Goal: Check status: Check status

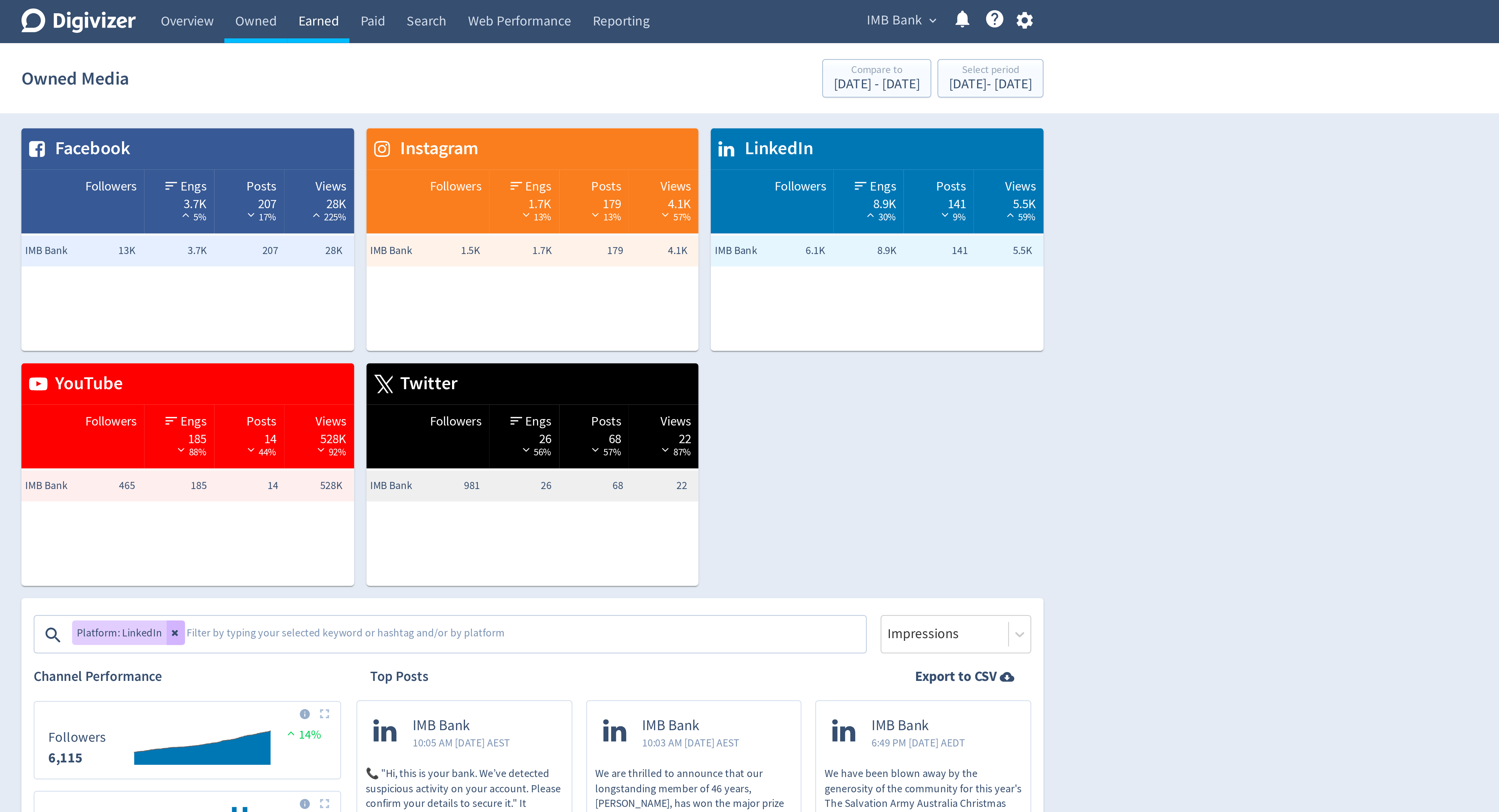
click at [654, 11] on link "Earned" at bounding box center [654, 9] width 27 height 19
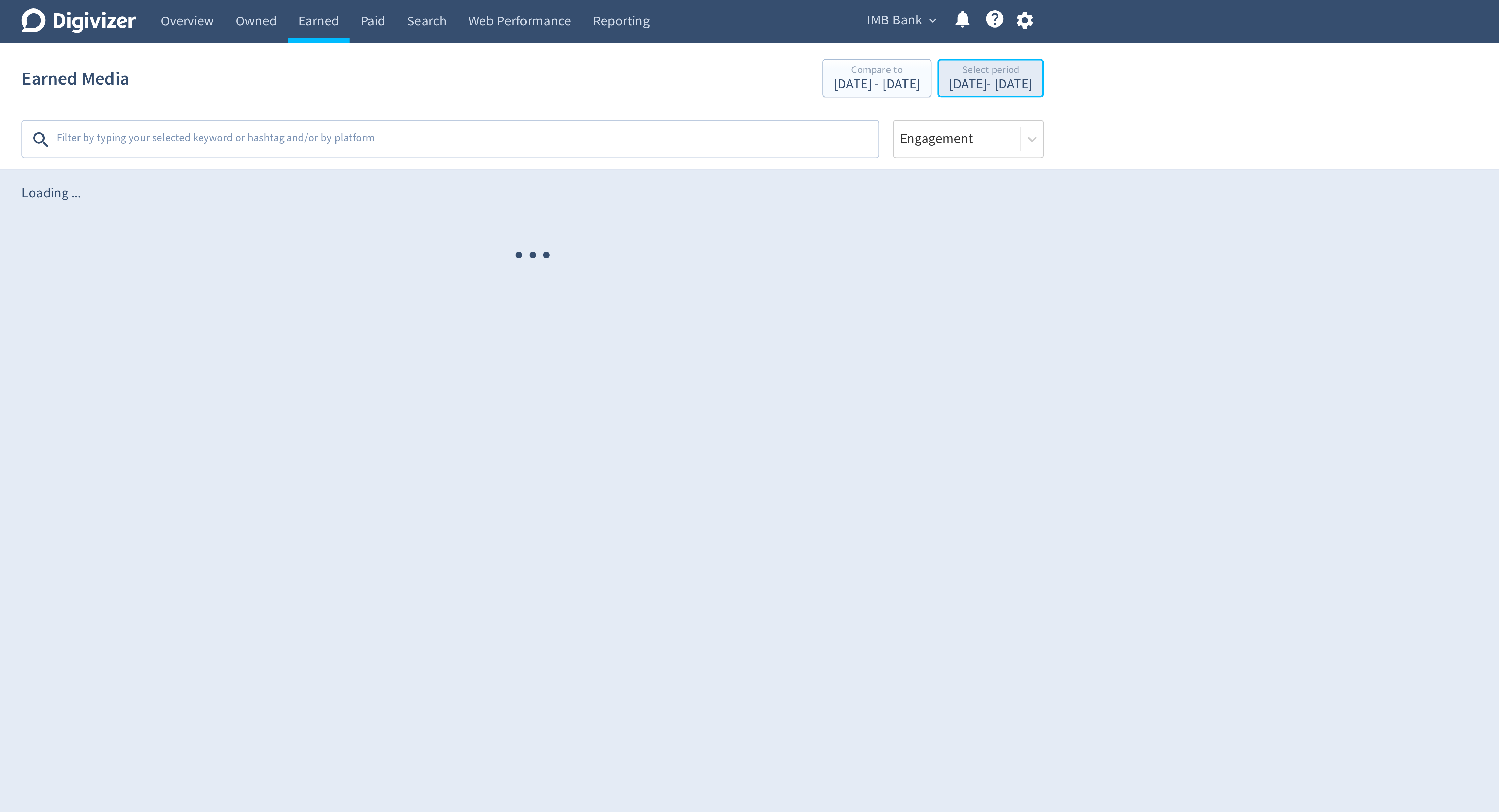
click at [946, 38] on div "[DATE] - [DATE]" at bounding box center [951, 38] width 37 height 7
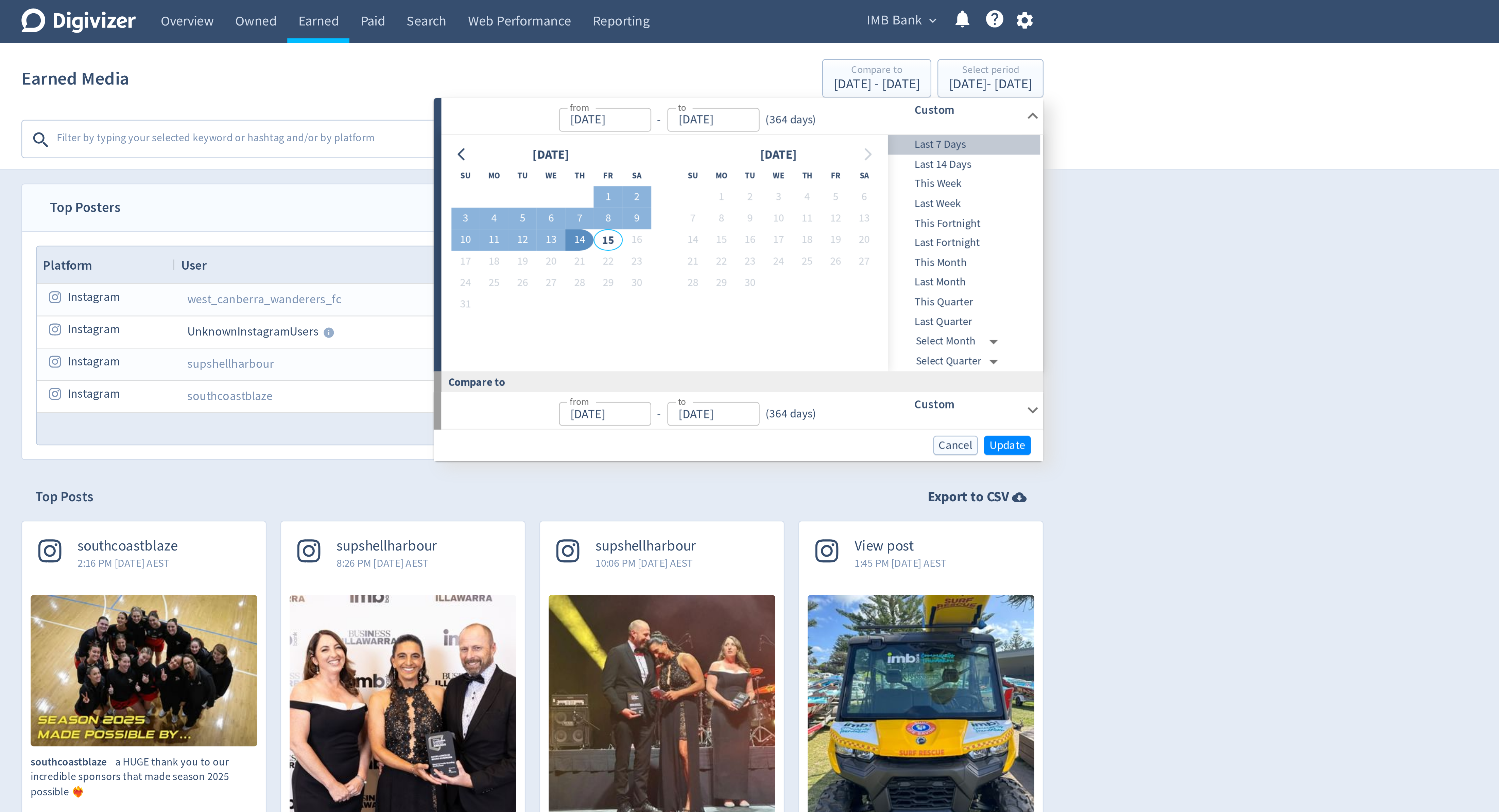
click at [926, 67] on span "Last 7 Days" at bounding box center [941, 64] width 68 height 8
type input "[DATE]"
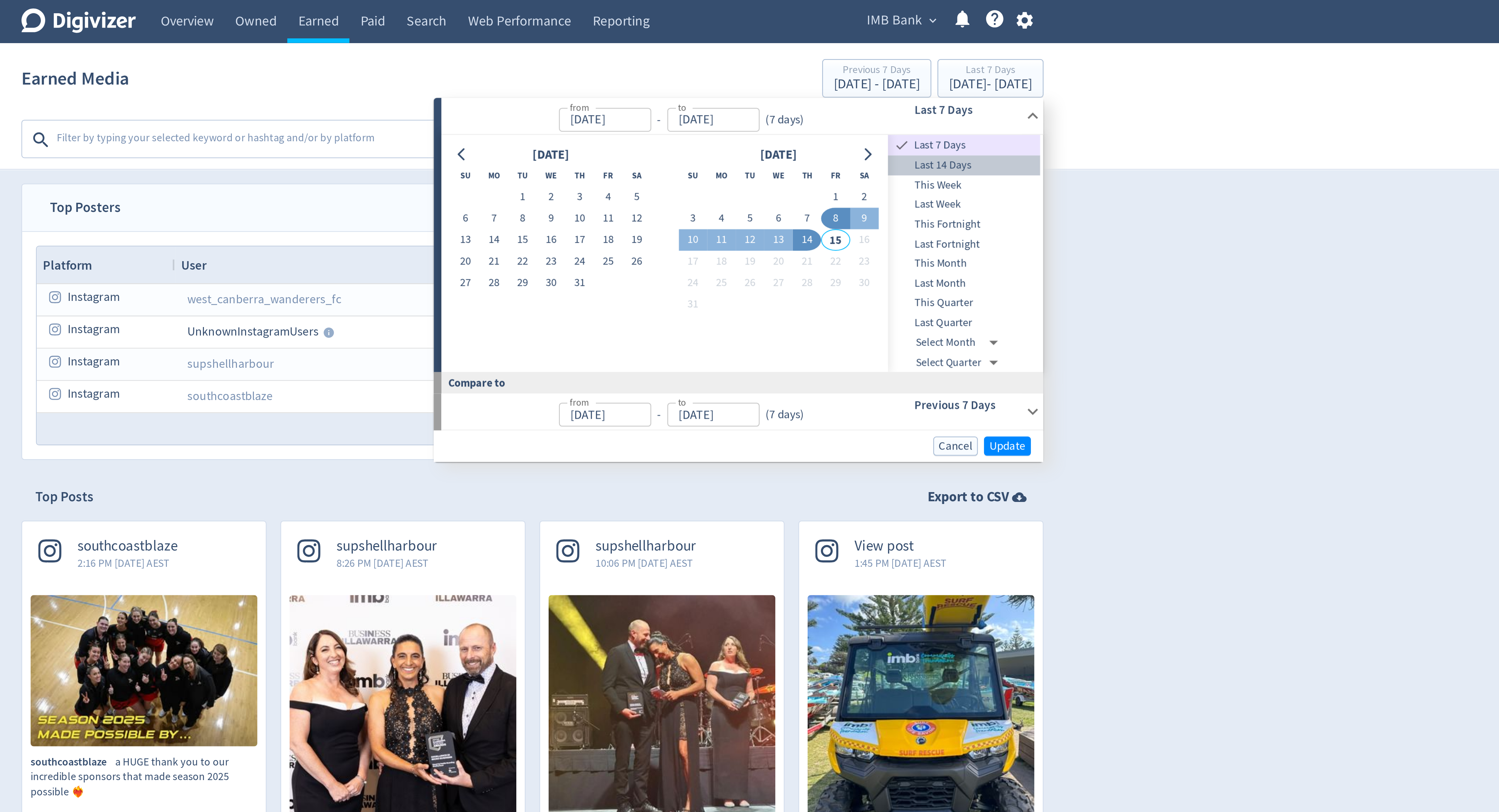
click at [927, 74] on span "Last 14 Days" at bounding box center [941, 73] width 68 height 8
type input "[DATE]"
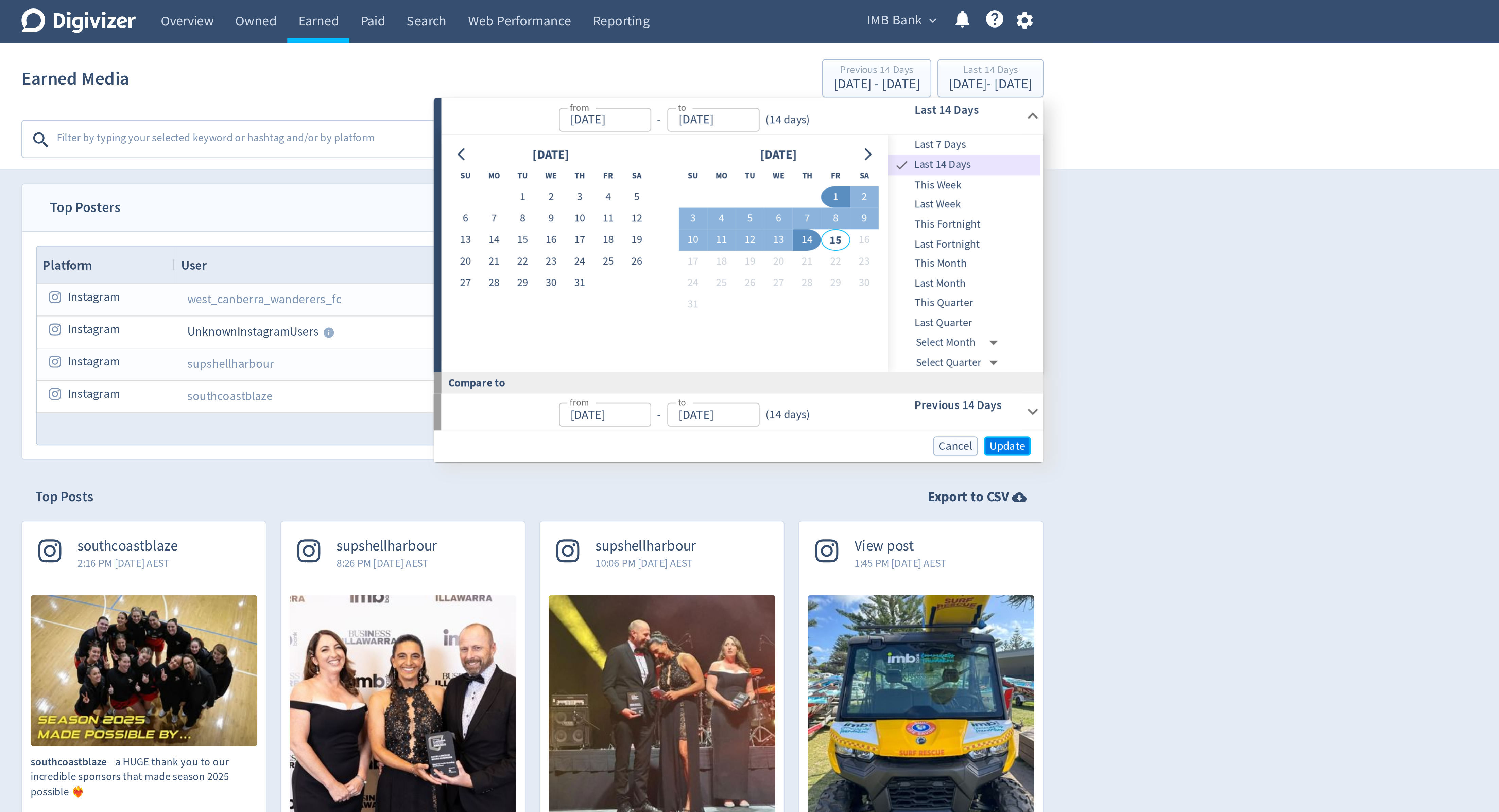
click at [957, 200] on span "Update" at bounding box center [959, 197] width 16 height 5
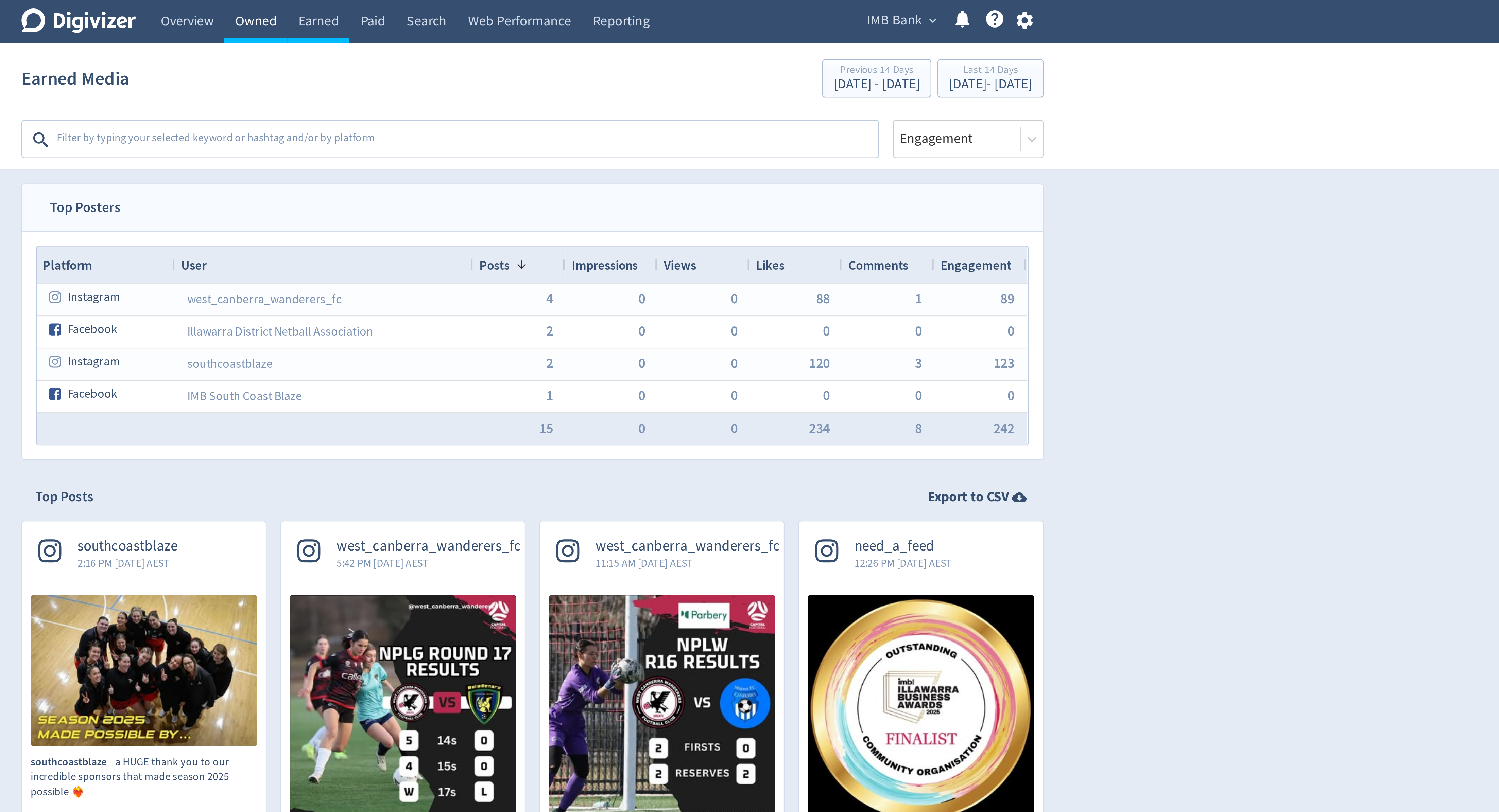
click at [627, 8] on link "Owned" at bounding box center [628, 9] width 28 height 19
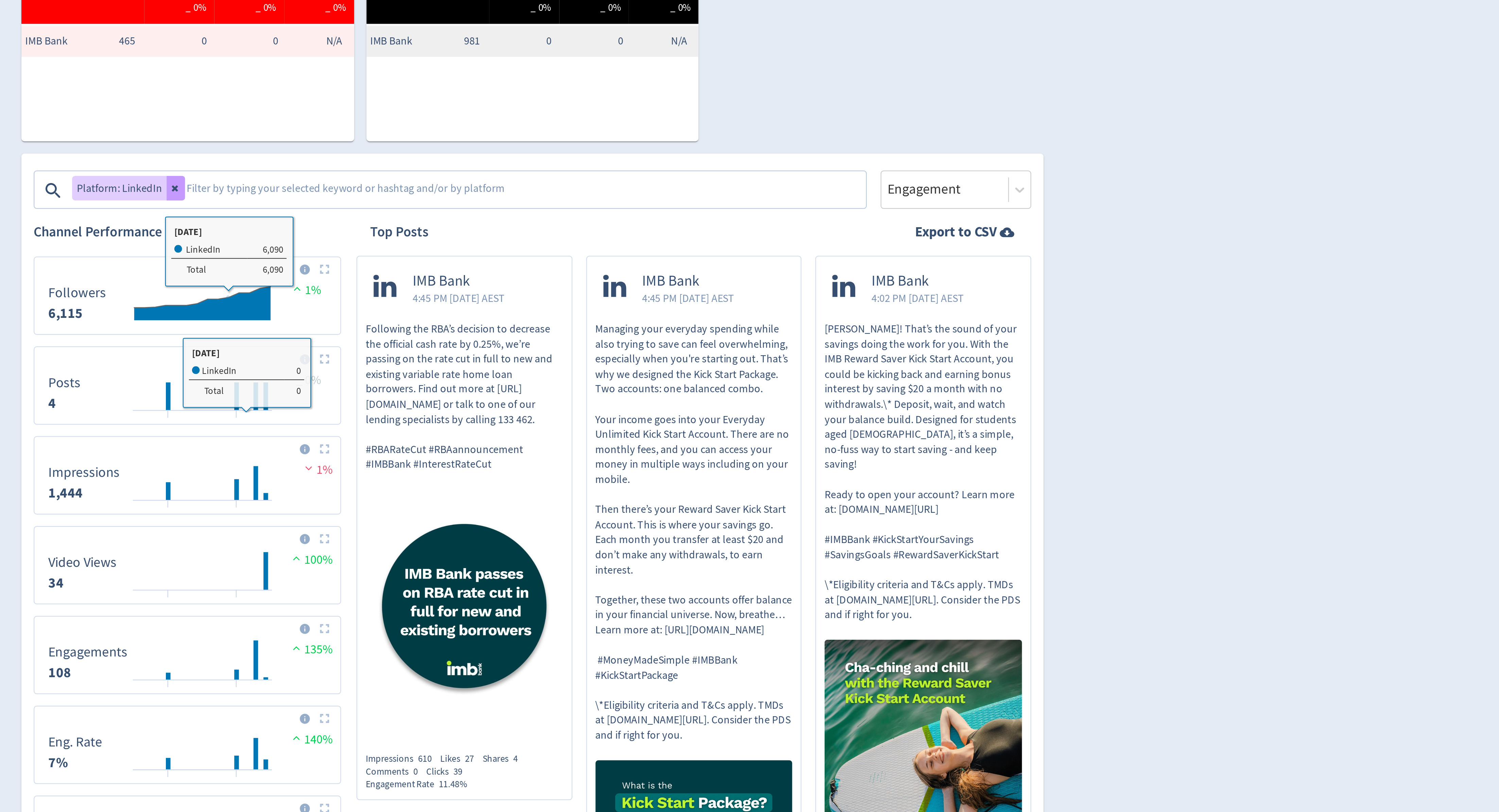
click at [591, 278] on button at bounding box center [591, 280] width 8 height 11
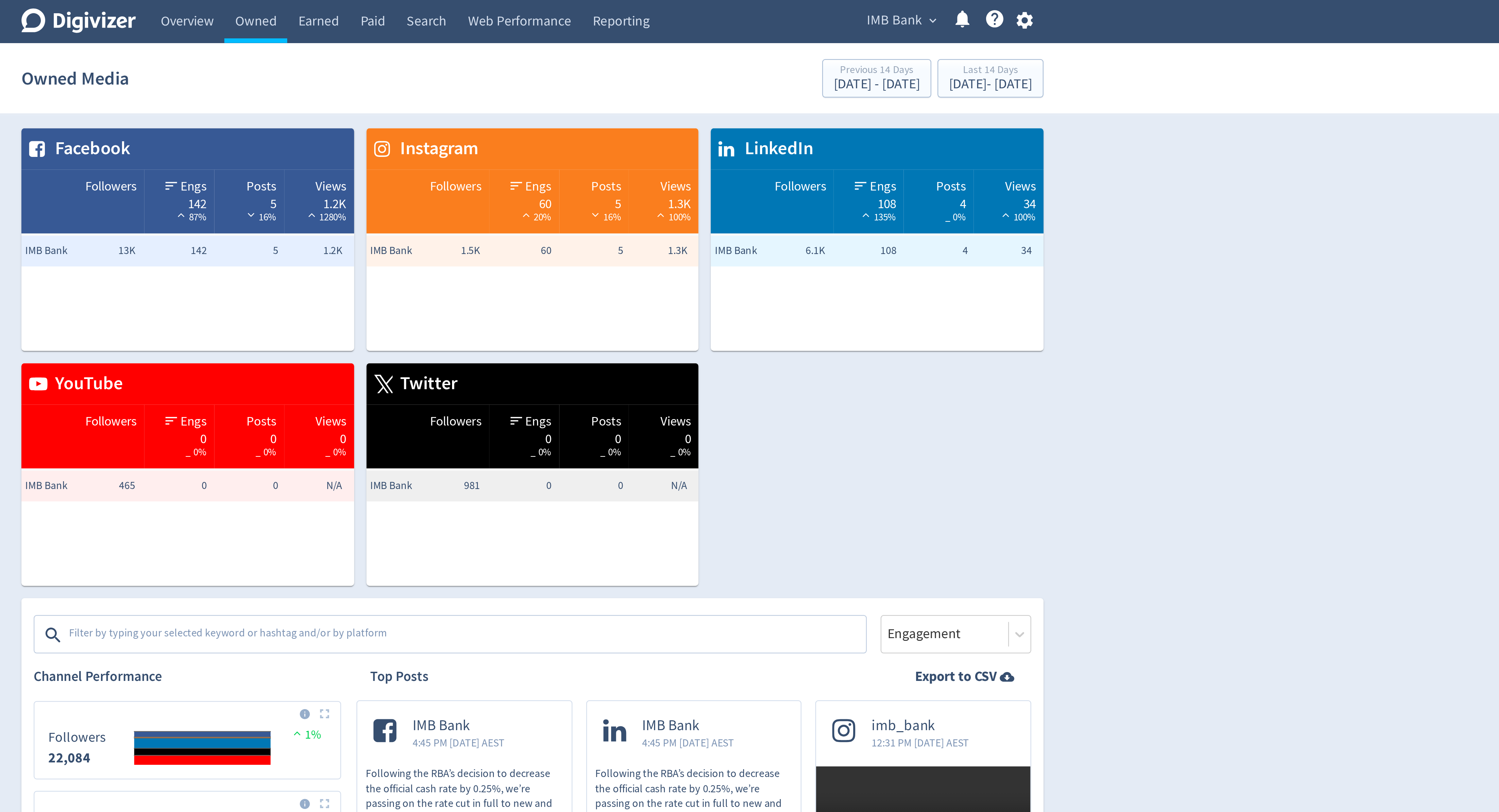
click at [917, 7] on span "IMB Bank" at bounding box center [910, 9] width 24 height 11
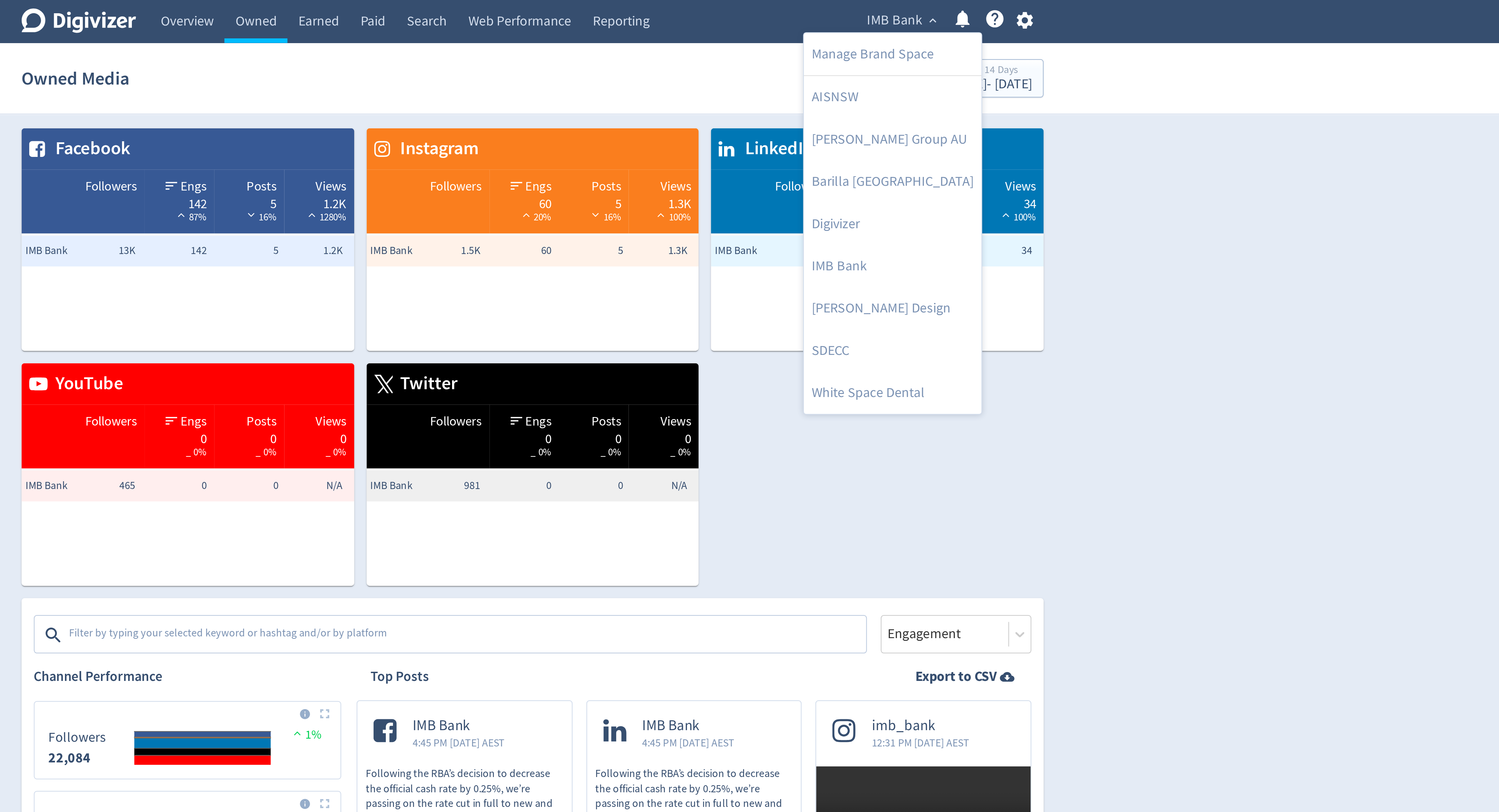
click at [1028, 85] on div at bounding box center [750, 406] width 1499 height 812
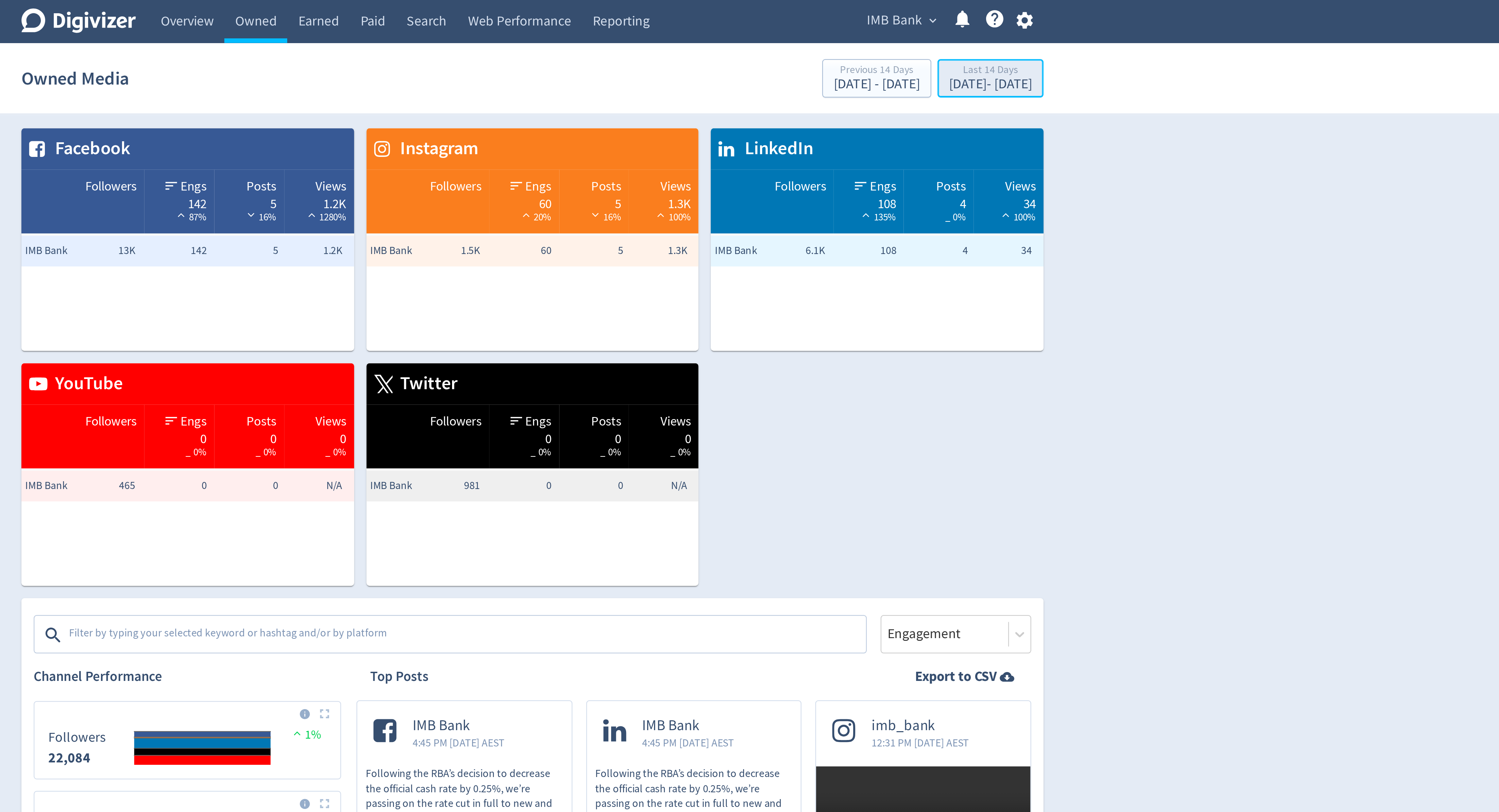
click at [950, 41] on div "Last 14 Days [DATE] - [DATE]" at bounding box center [952, 35] width 43 height 14
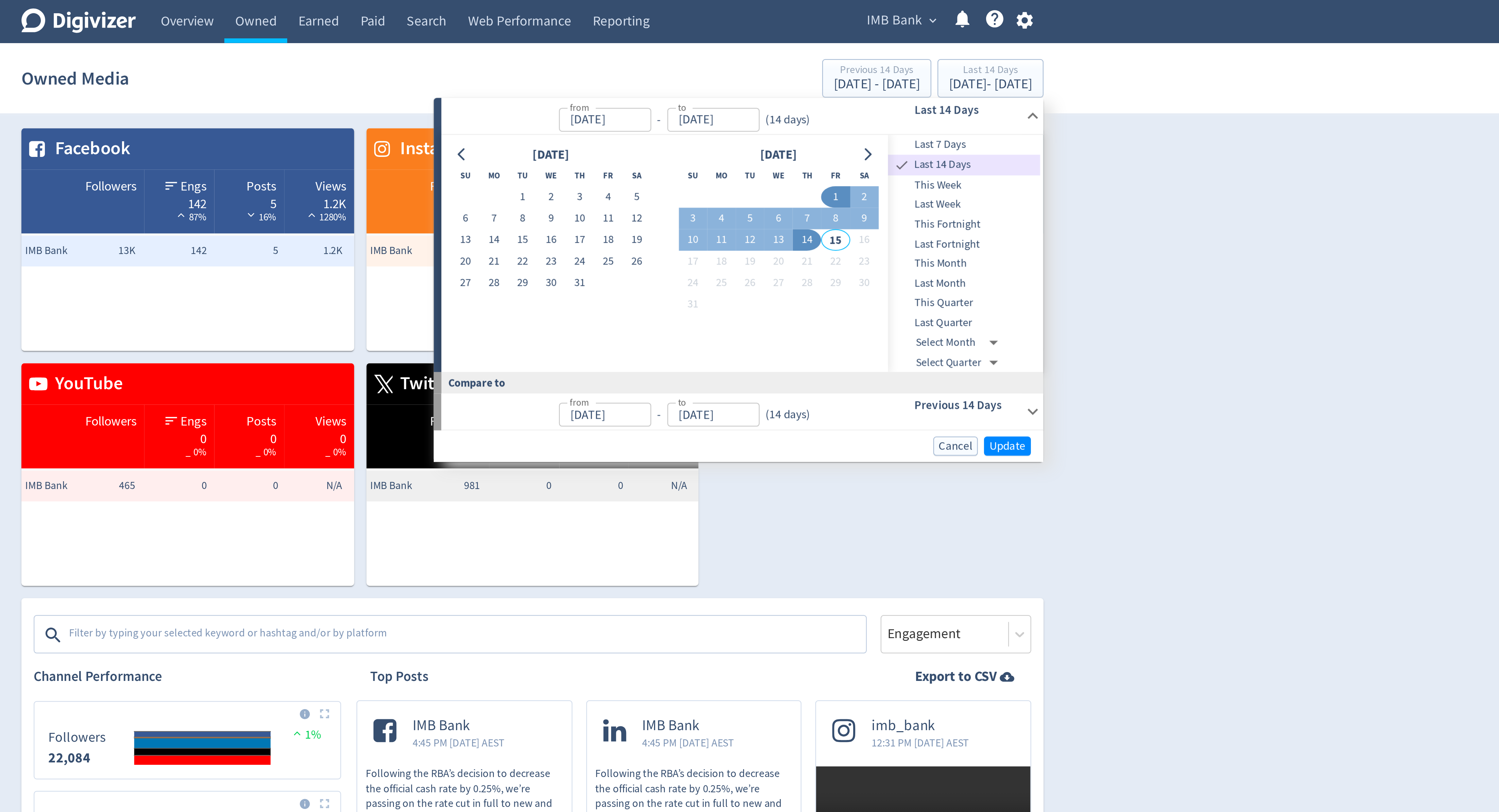
click at [937, 82] on span "This Week" at bounding box center [941, 82] width 68 height 8
type input "[DATE]"
click at [963, 198] on span "Update" at bounding box center [959, 197] width 16 height 5
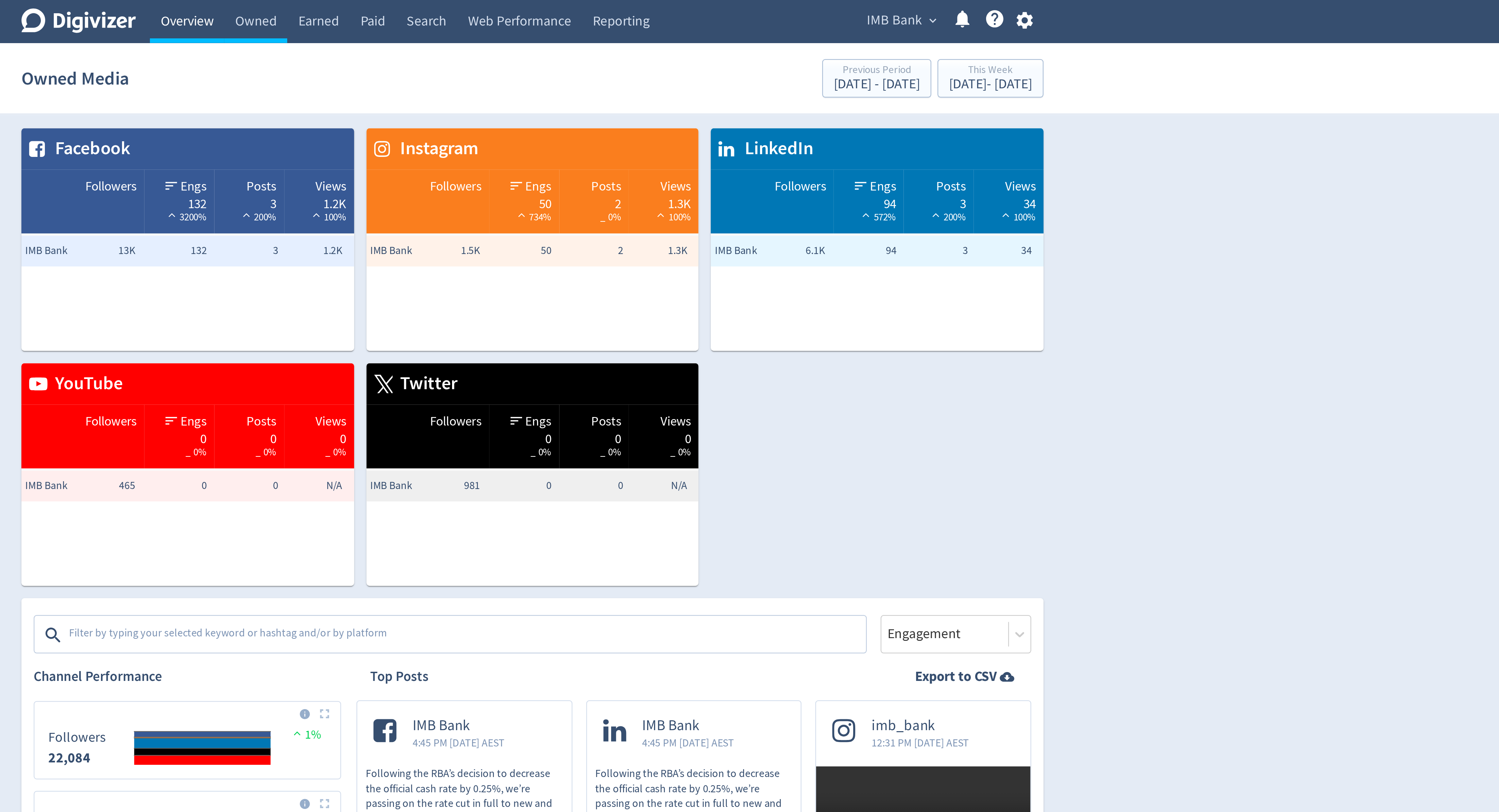
click at [607, 4] on link "Overview" at bounding box center [596, 9] width 33 height 19
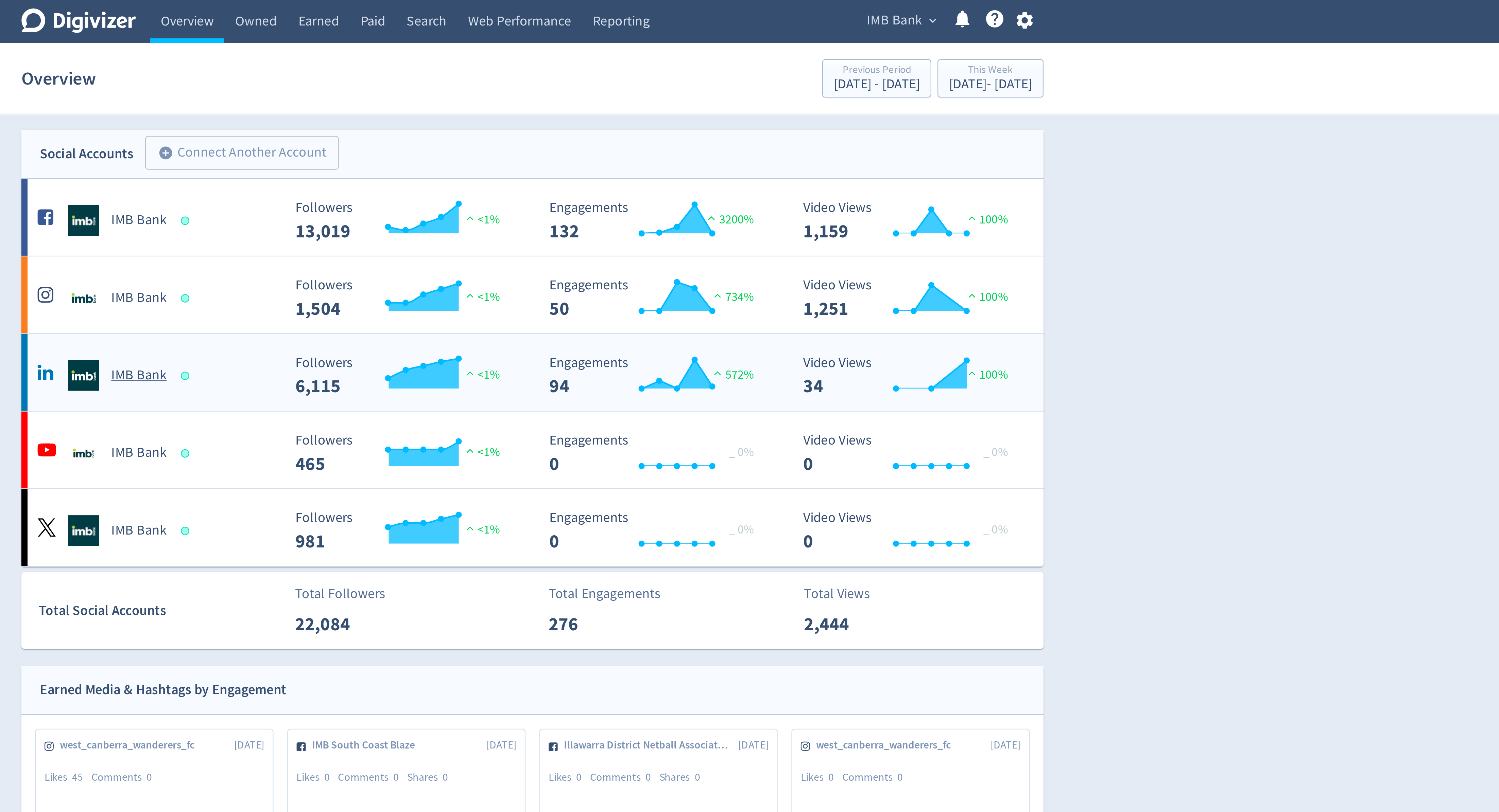
click at [573, 166] on h5 "IMB Bank" at bounding box center [575, 166] width 24 height 8
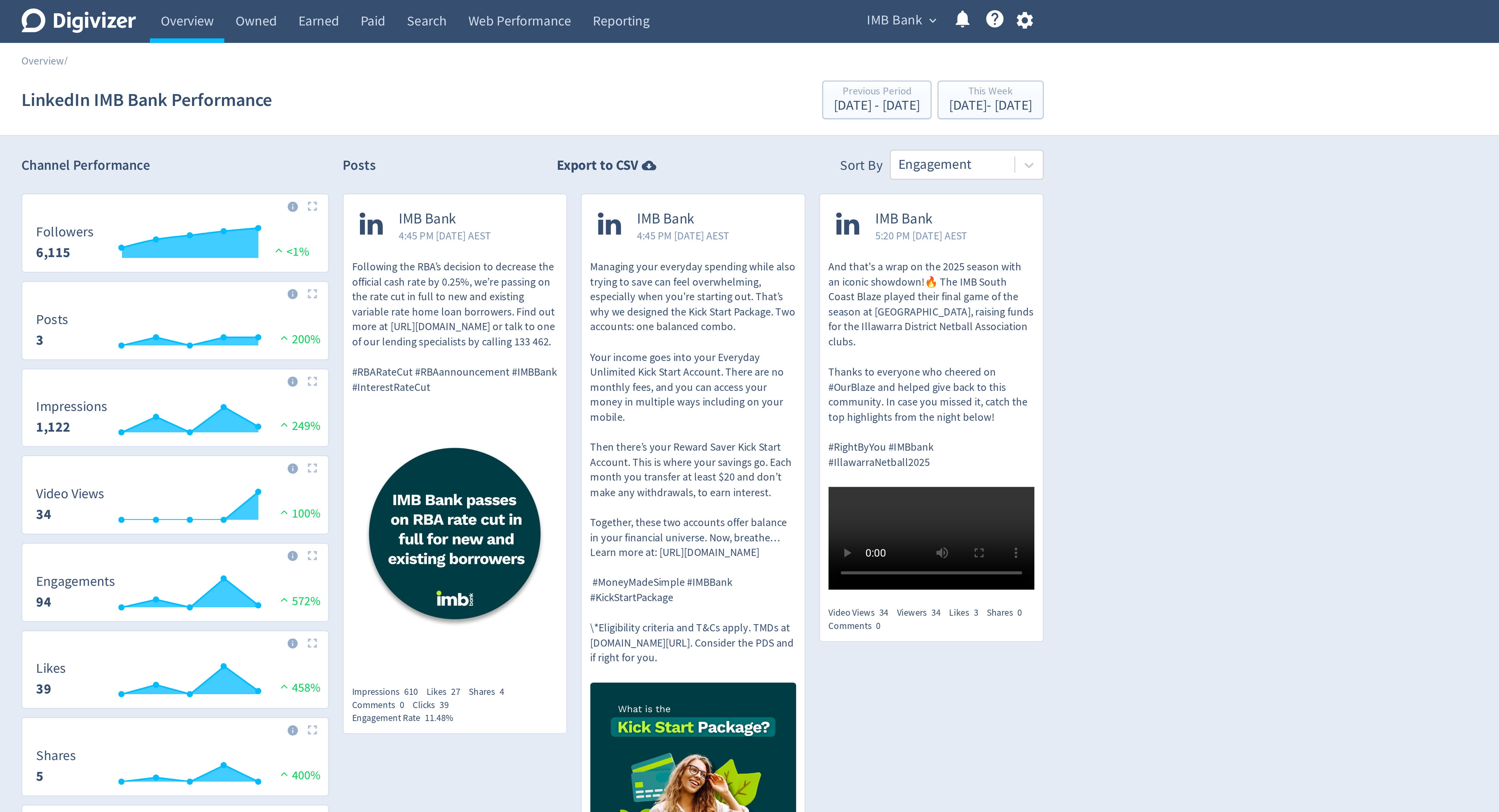
click at [905, 15] on div "IMB Bank expand_more Help Center - Searchable support on using Digivizer" at bounding box center [932, 9] width 85 height 19
click at [909, 10] on span "IMB Bank" at bounding box center [910, 9] width 24 height 11
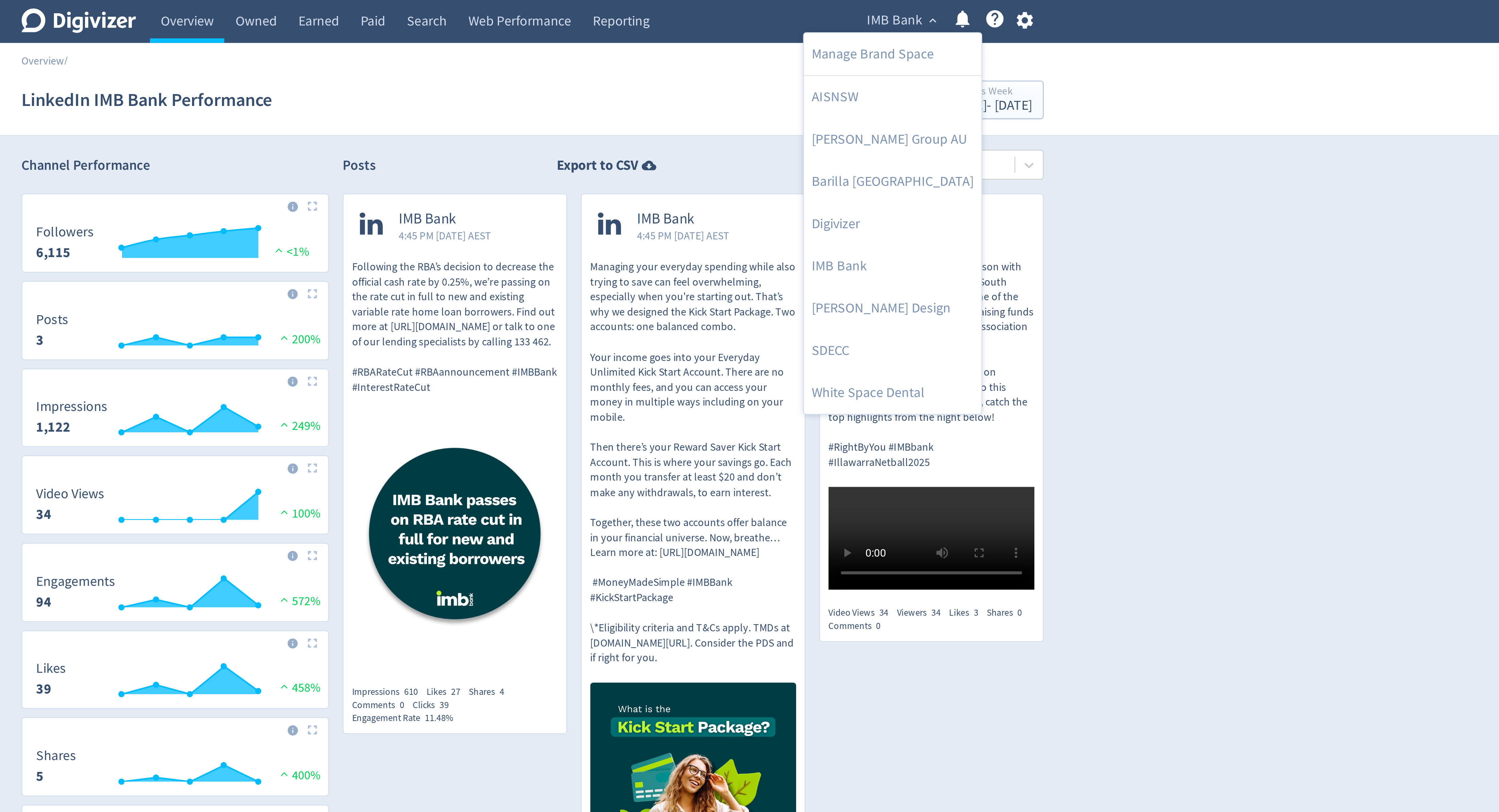
click at [1023, 56] on div at bounding box center [750, 406] width 1499 height 812
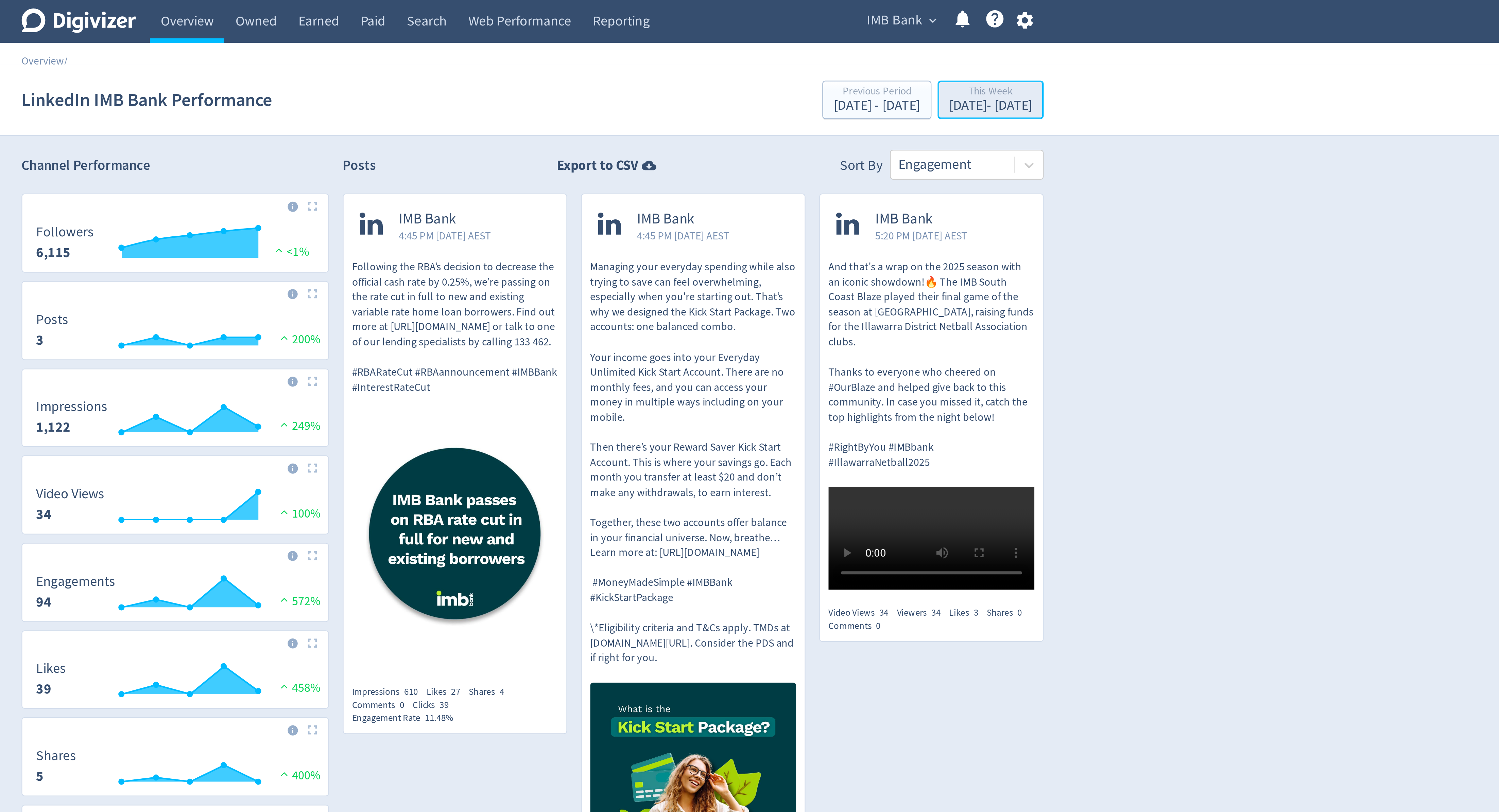
click at [937, 36] on button "This Week [DATE] - [DATE]" at bounding box center [952, 44] width 47 height 17
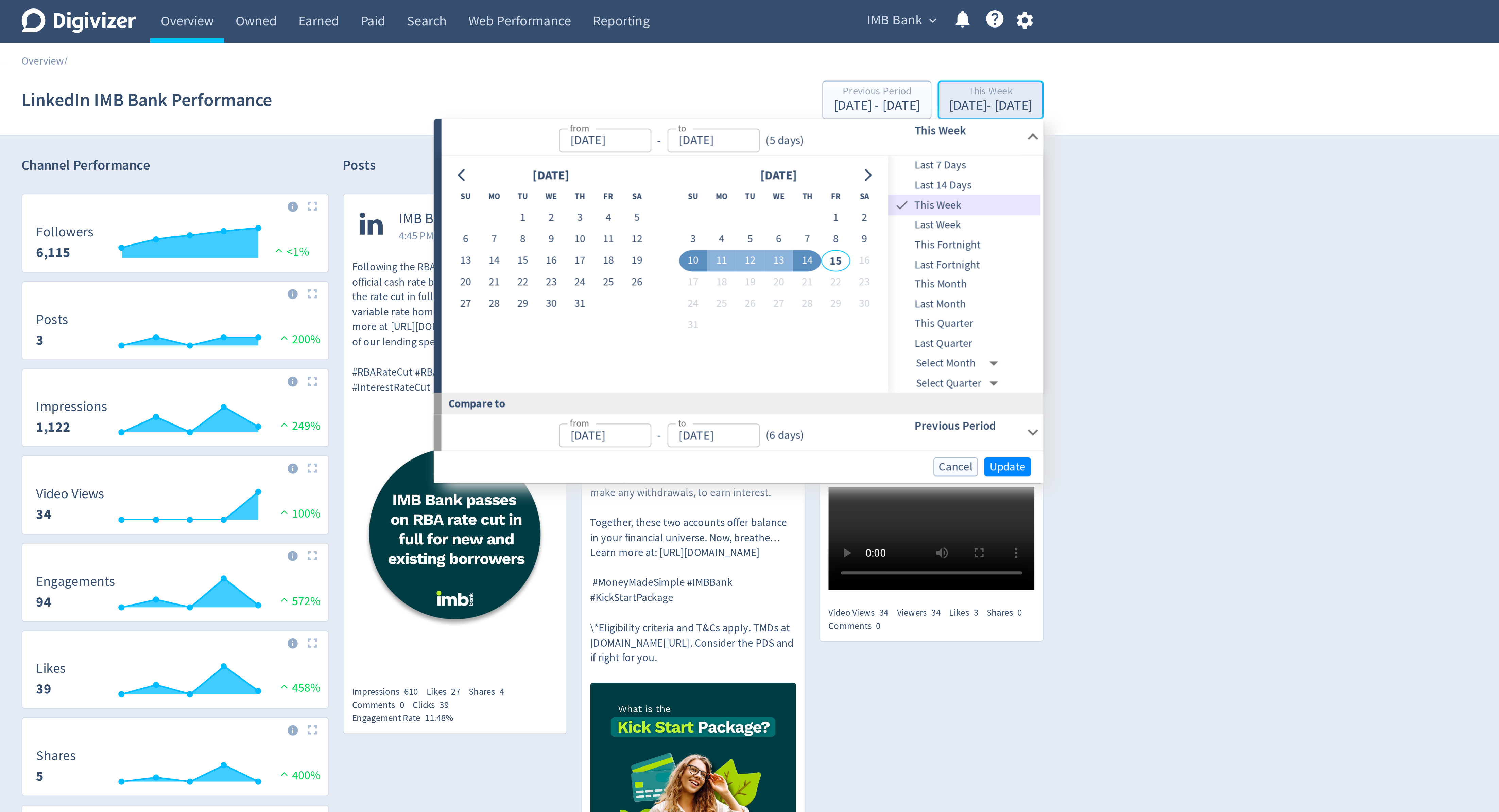
type input "[DATE]"
click at [931, 82] on span "Last 14 Days" at bounding box center [941, 82] width 68 height 8
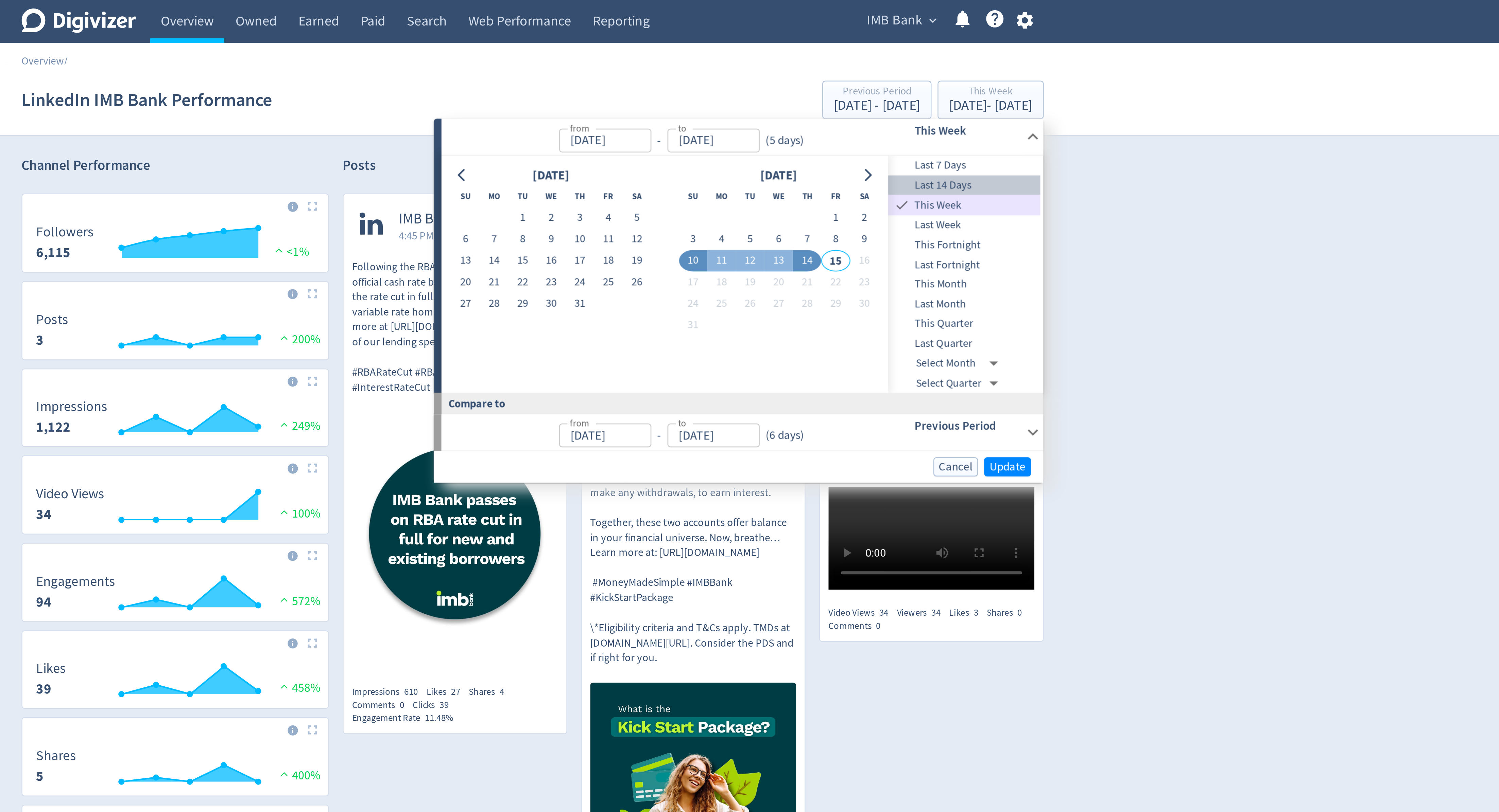
type input "[DATE]"
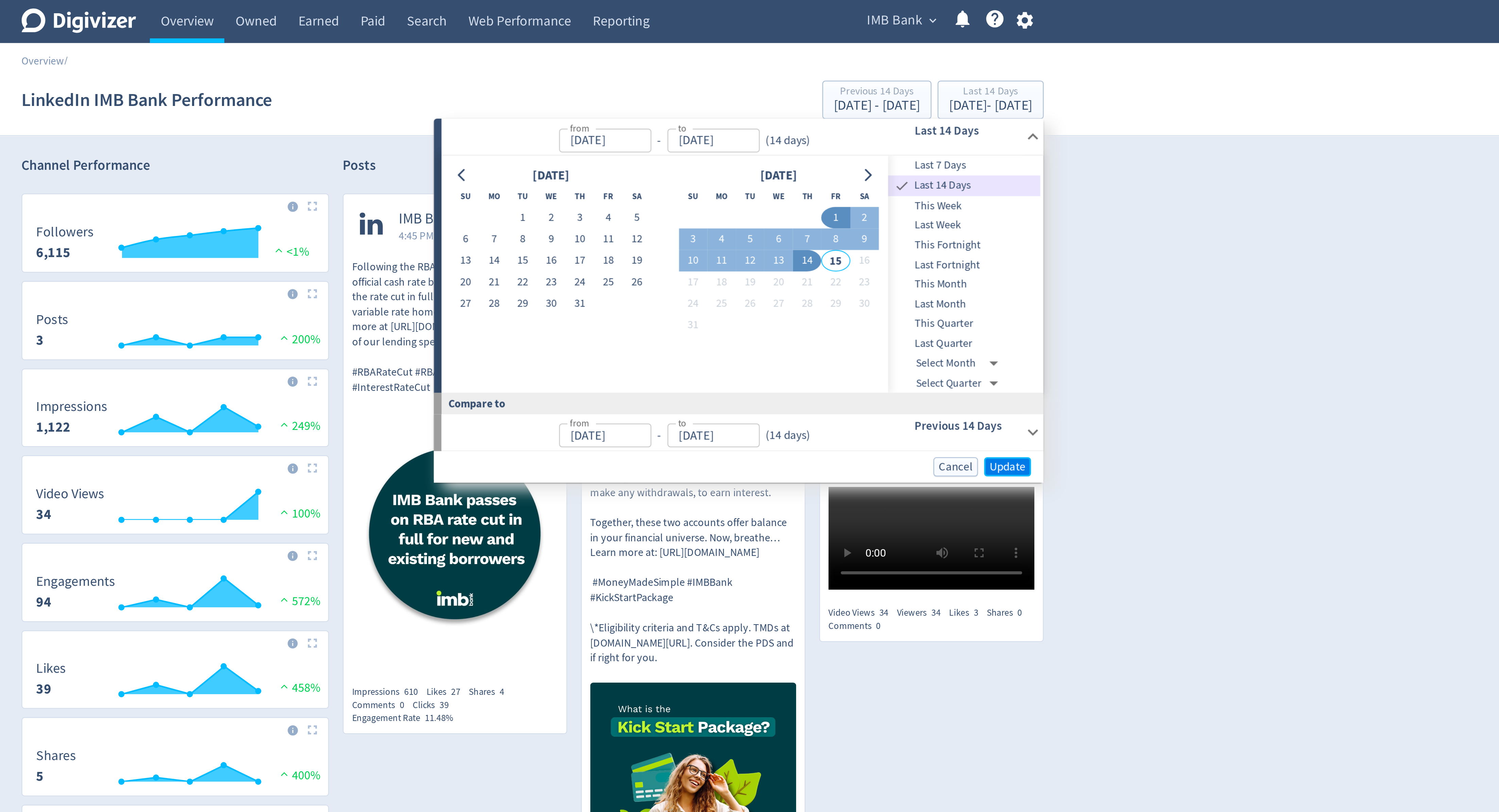
click at [956, 204] on span "Update" at bounding box center [959, 205] width 16 height 5
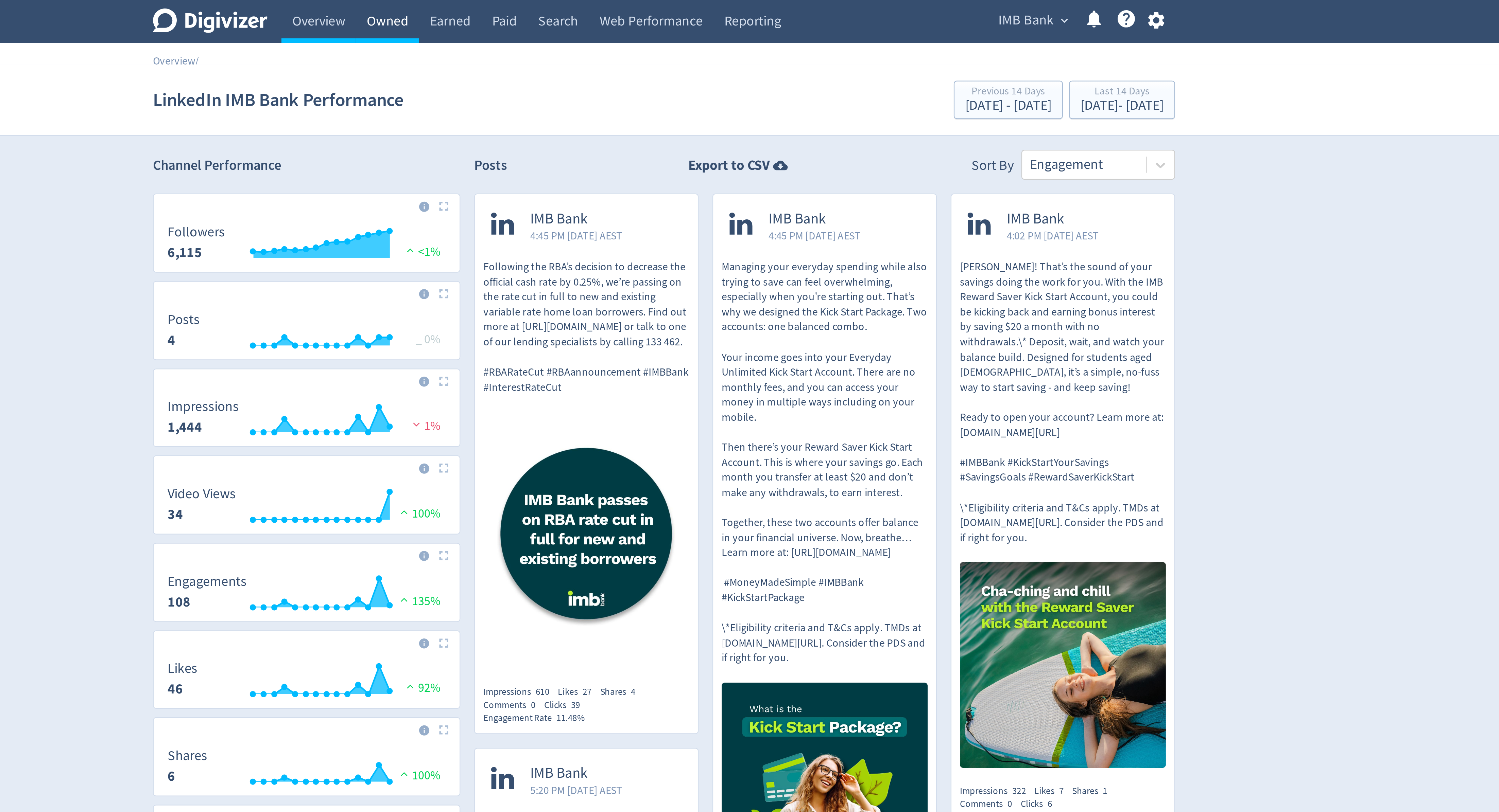
click at [626, 9] on link "Owned" at bounding box center [628, 9] width 28 height 19
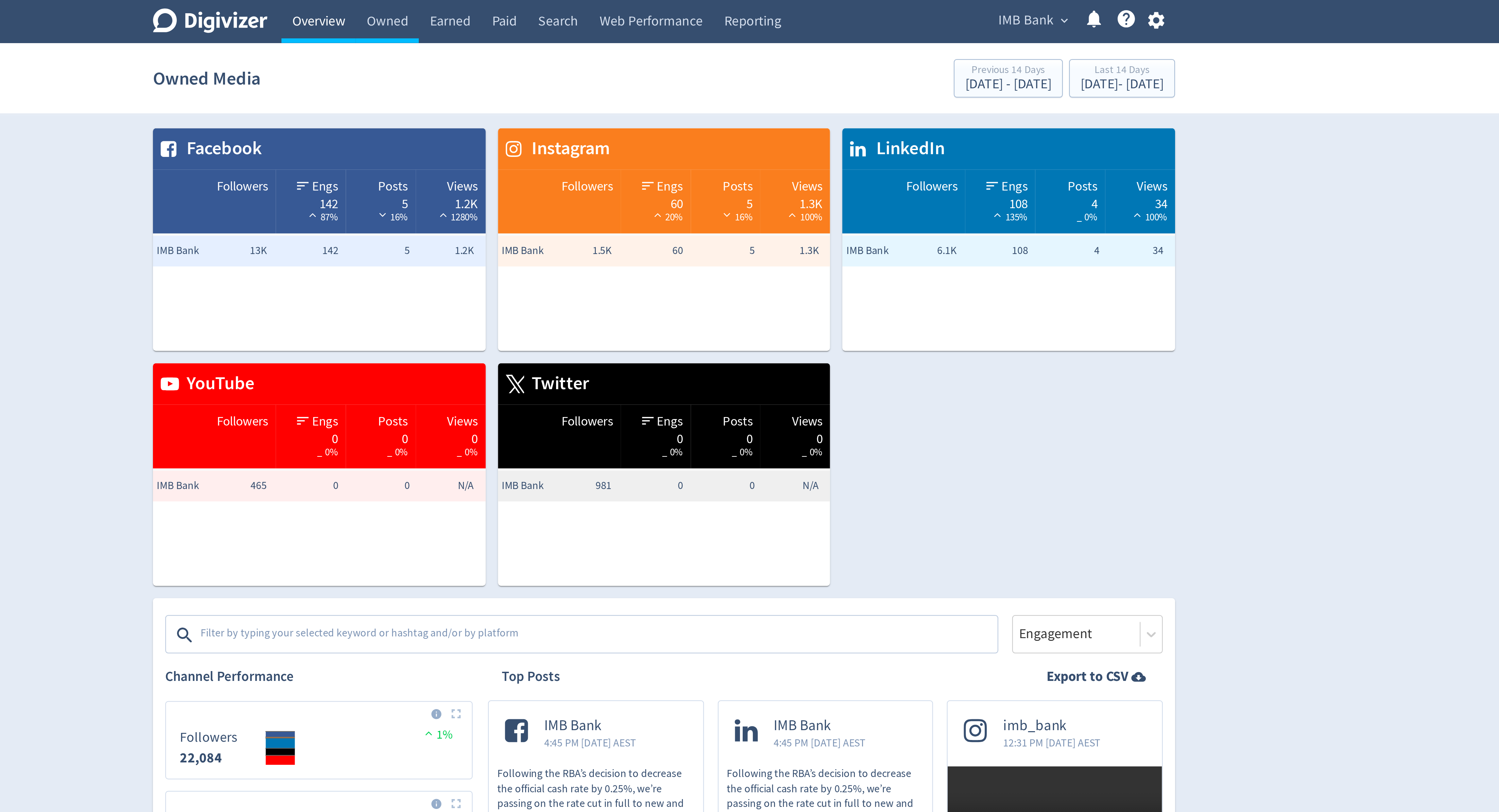
click at [598, 8] on link "Overview" at bounding box center [596, 9] width 33 height 19
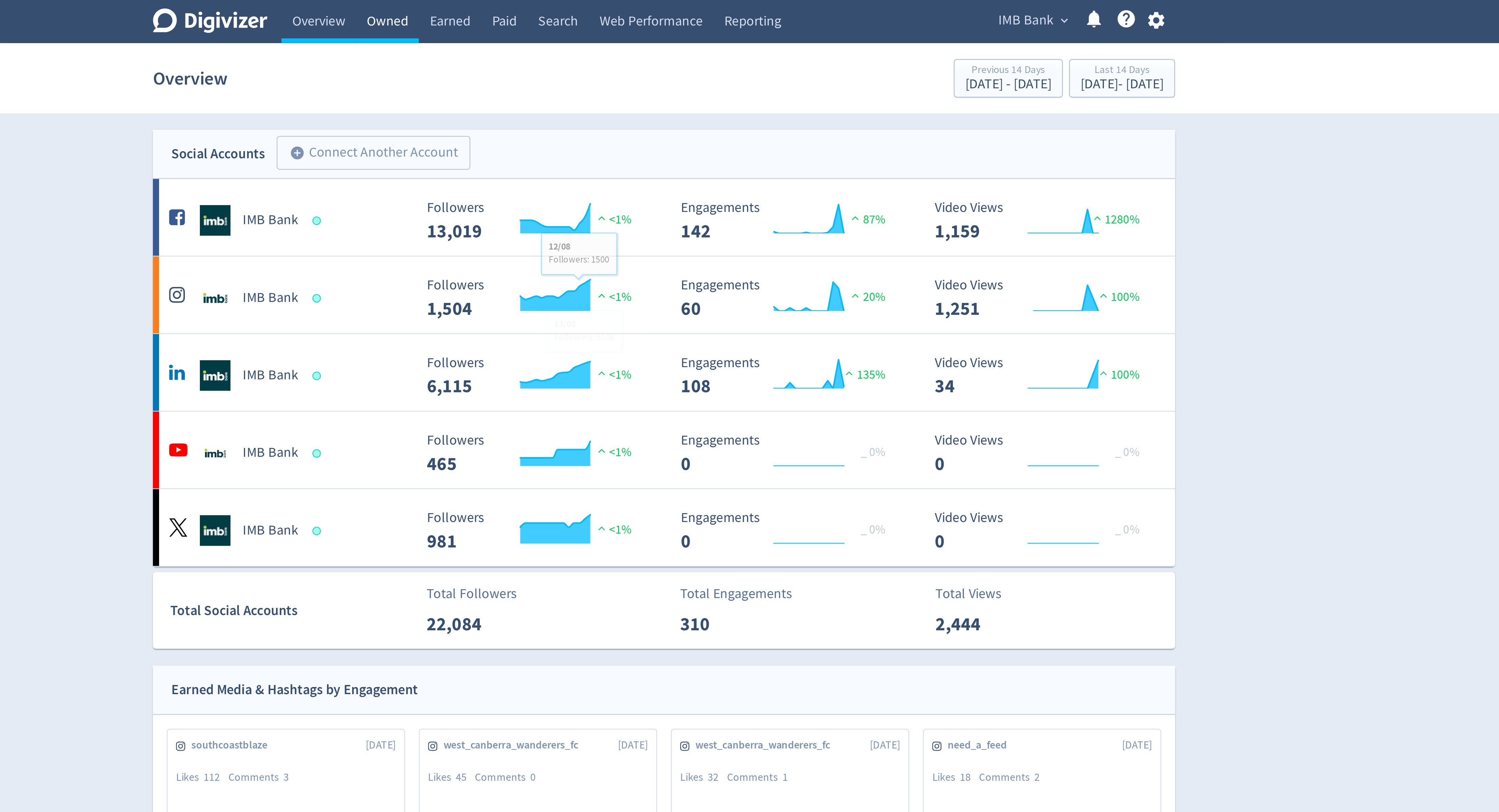
click at [626, 8] on link "Owned" at bounding box center [628, 9] width 28 height 19
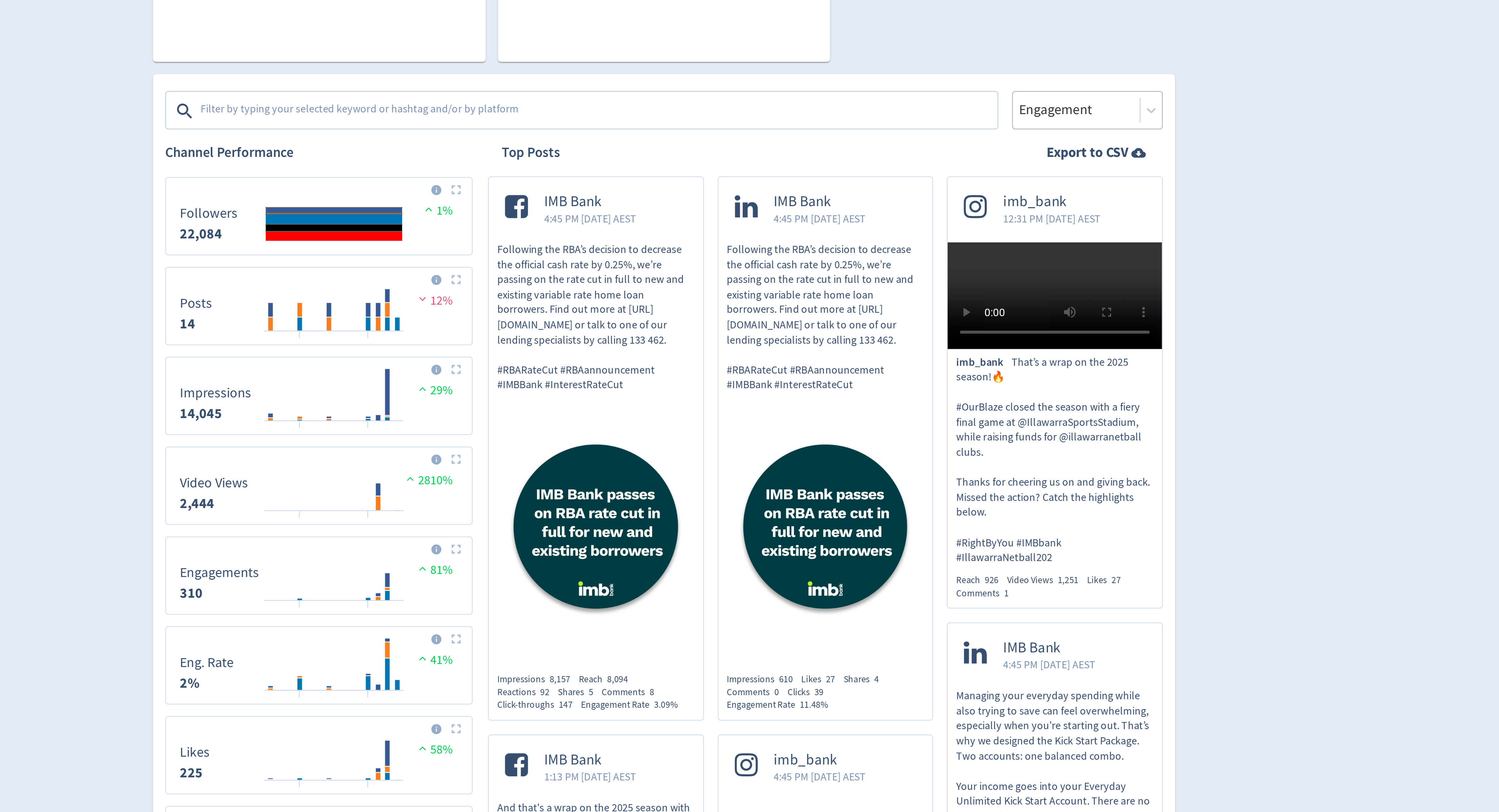
click at [931, 278] on div at bounding box center [931, 280] width 52 height 10
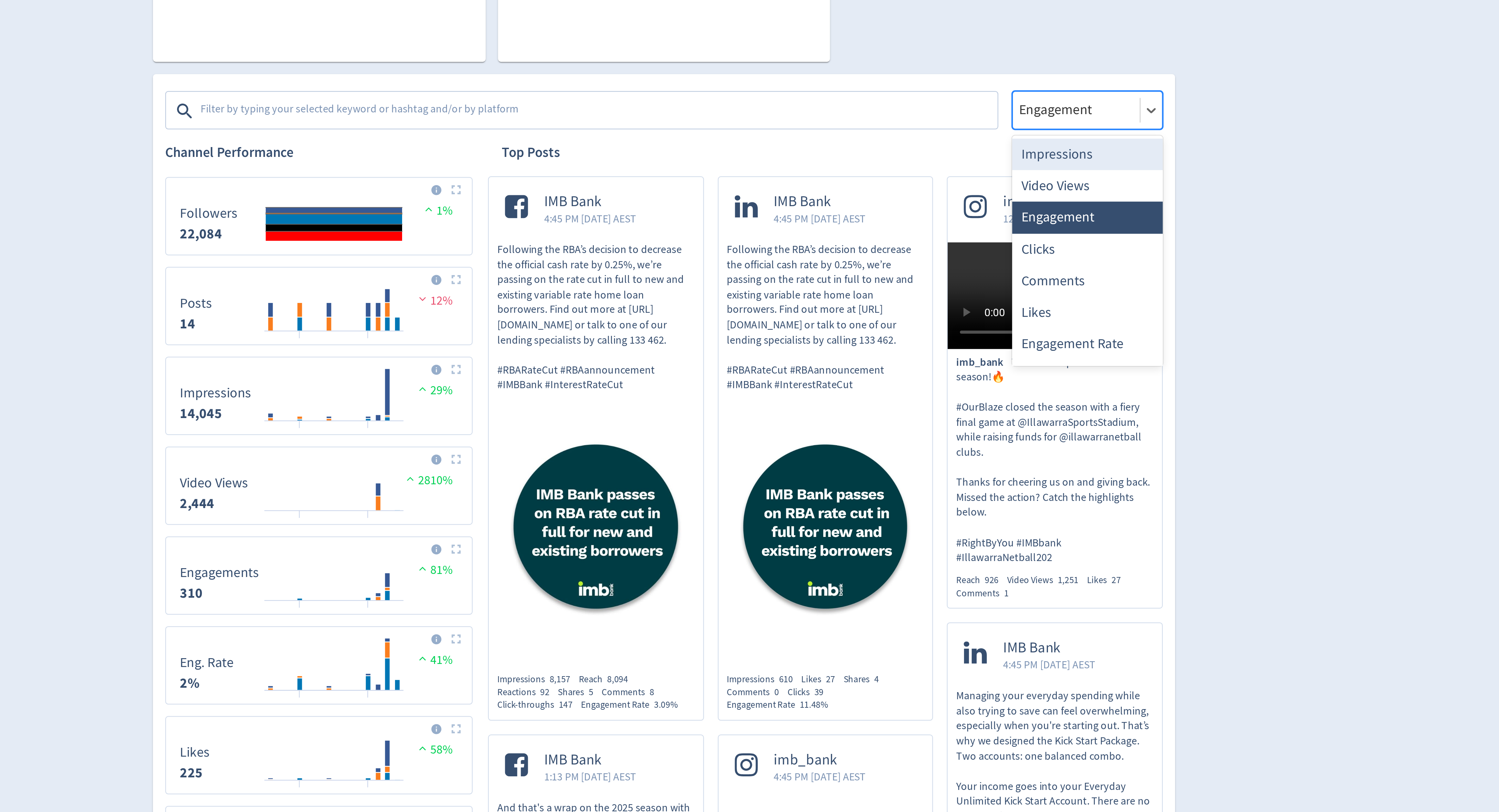
click at [924, 298] on div "Impressions" at bounding box center [936, 300] width 67 height 14
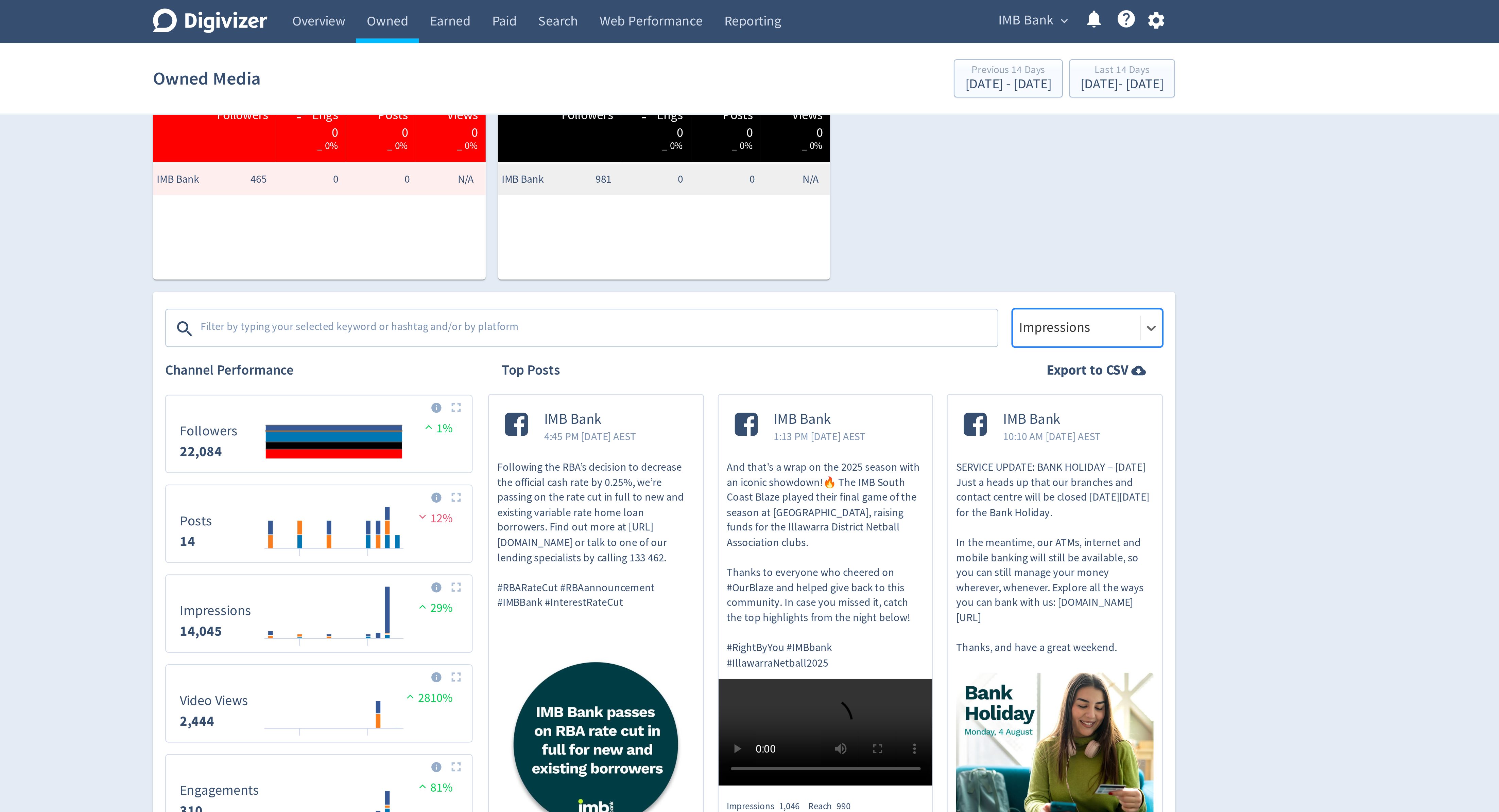
scroll to position [126, 0]
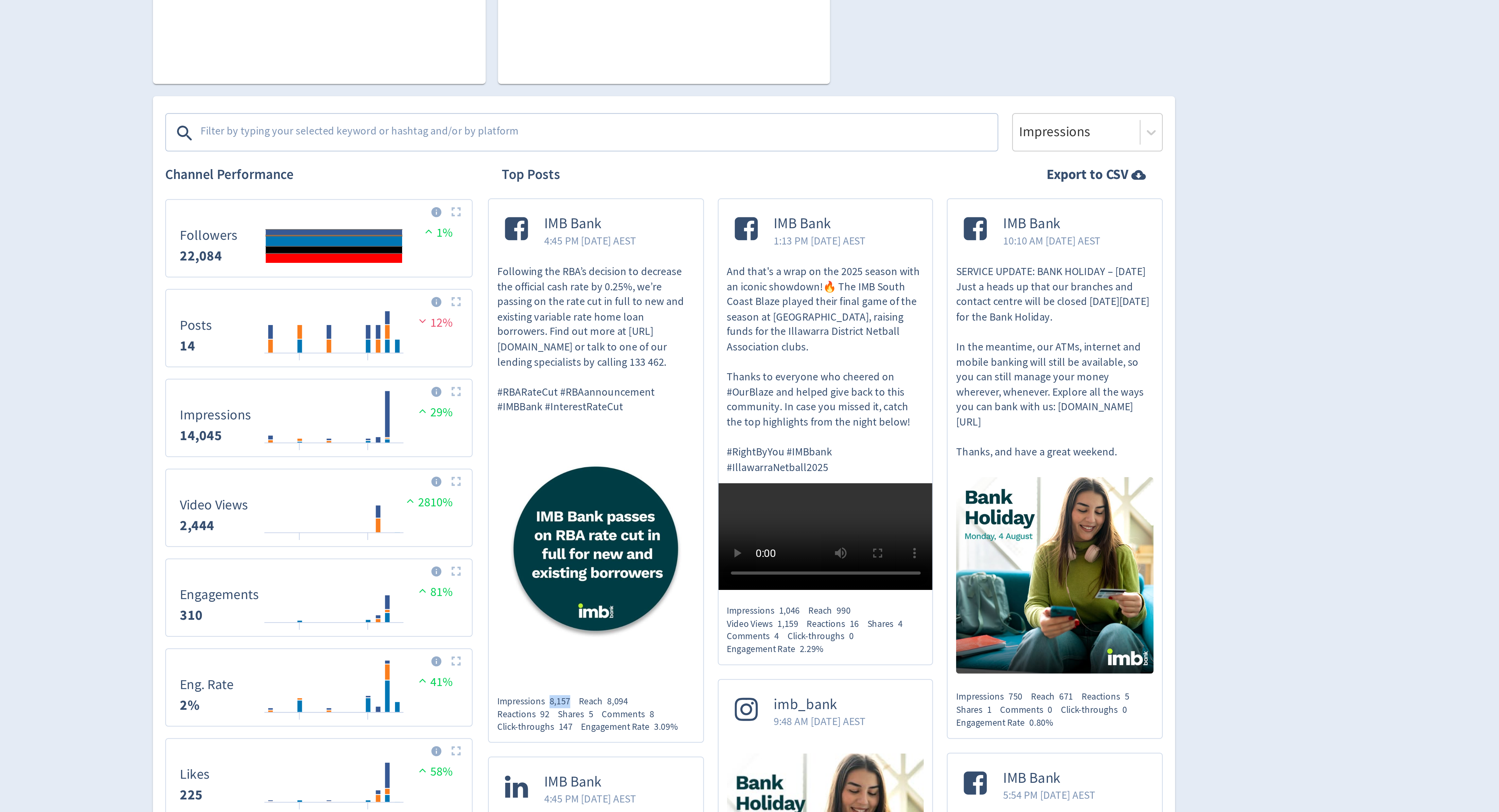
drag, startPoint x: 698, startPoint y: 404, endPoint x: 709, endPoint y: 407, distance: 11.4
click at [709, 407] on div "Impressions 8,157" at bounding box center [693, 407] width 36 height 6
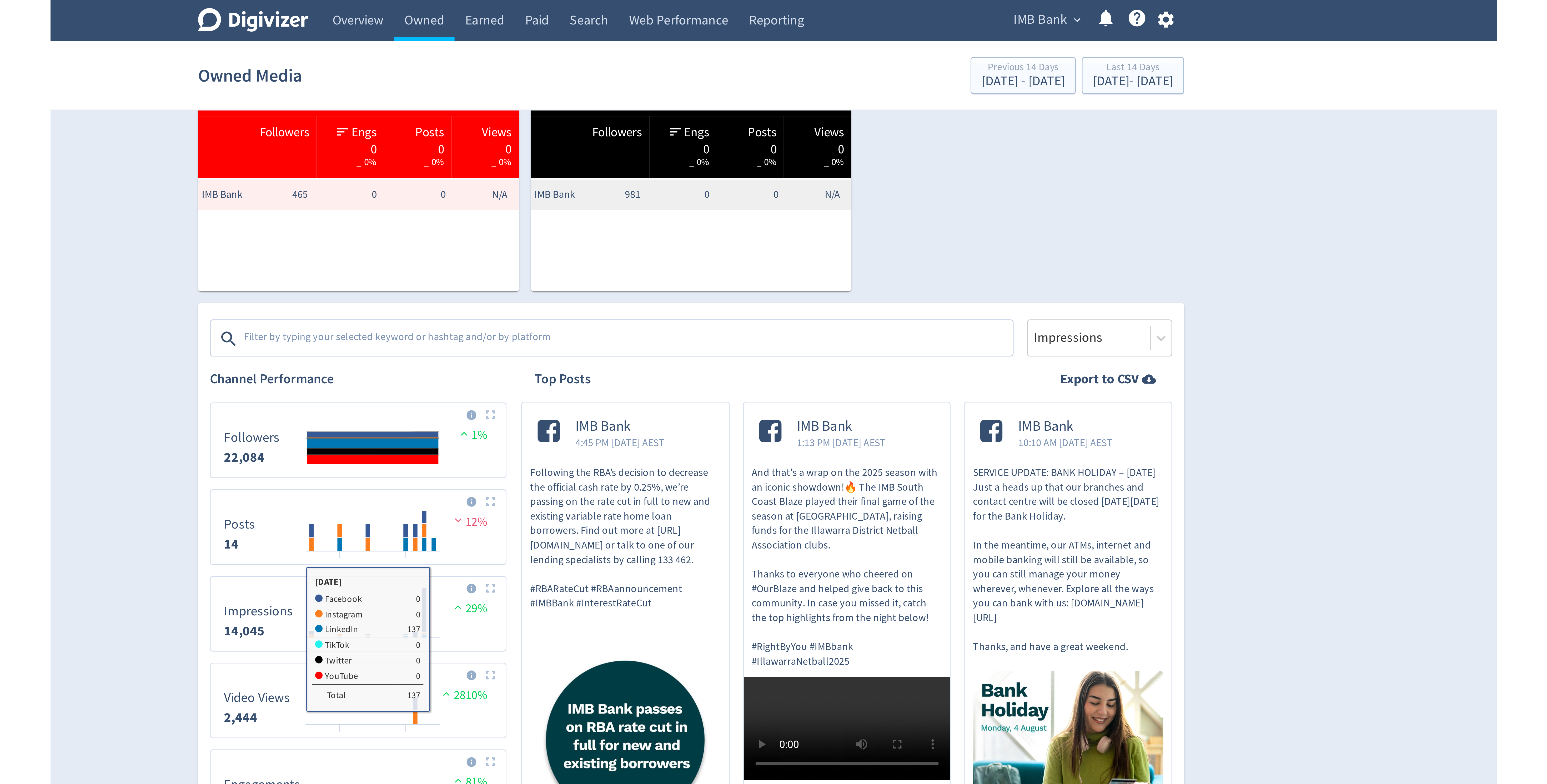
scroll to position [0, 0]
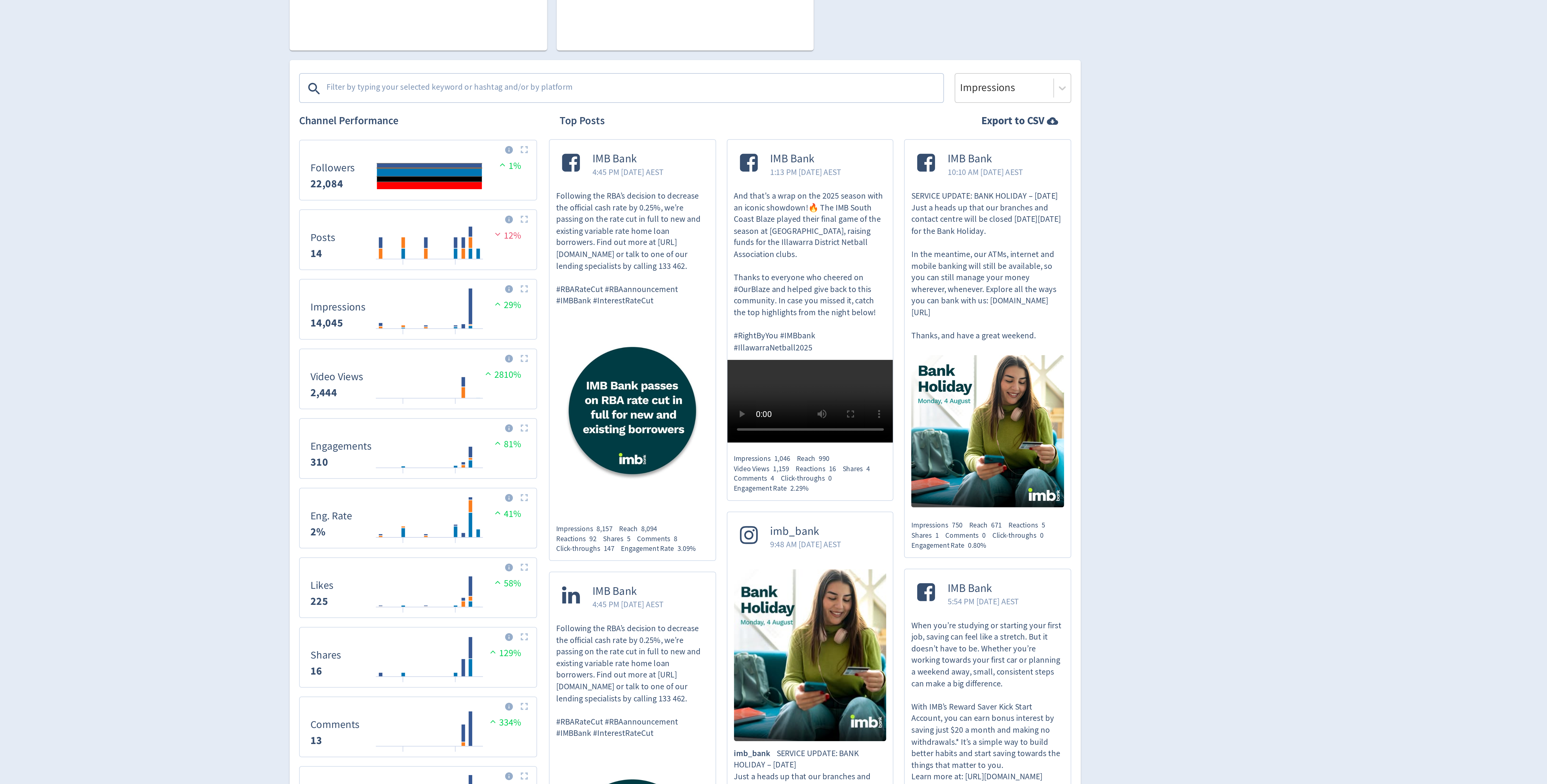
click at [1020, 301] on div "Digivizer Logo [PERSON_NAME] Logo Overview Owned Earned Paid Search Web Perform…" at bounding box center [774, 693] width 1547 height 1387
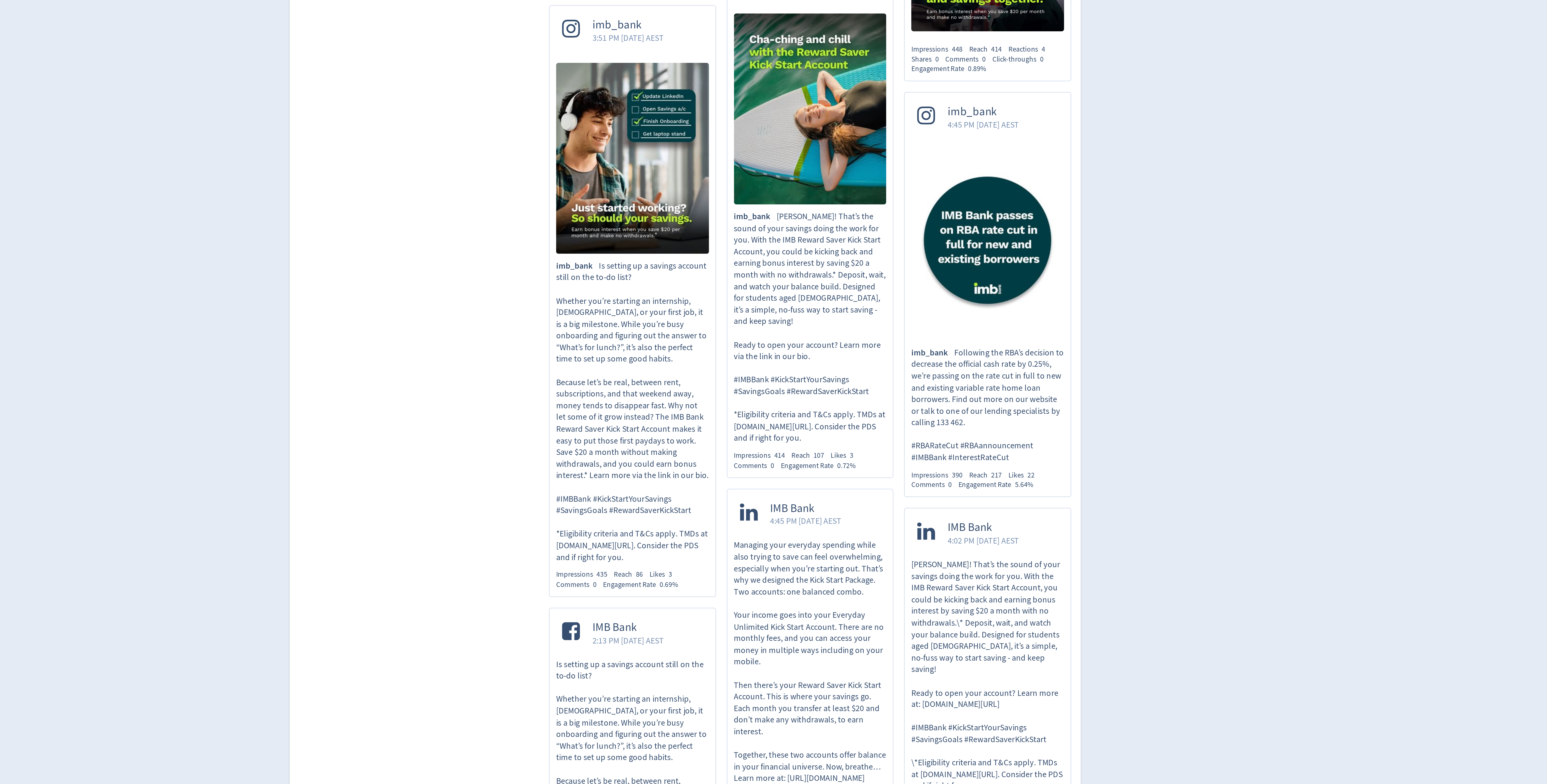
scroll to position [182, 0]
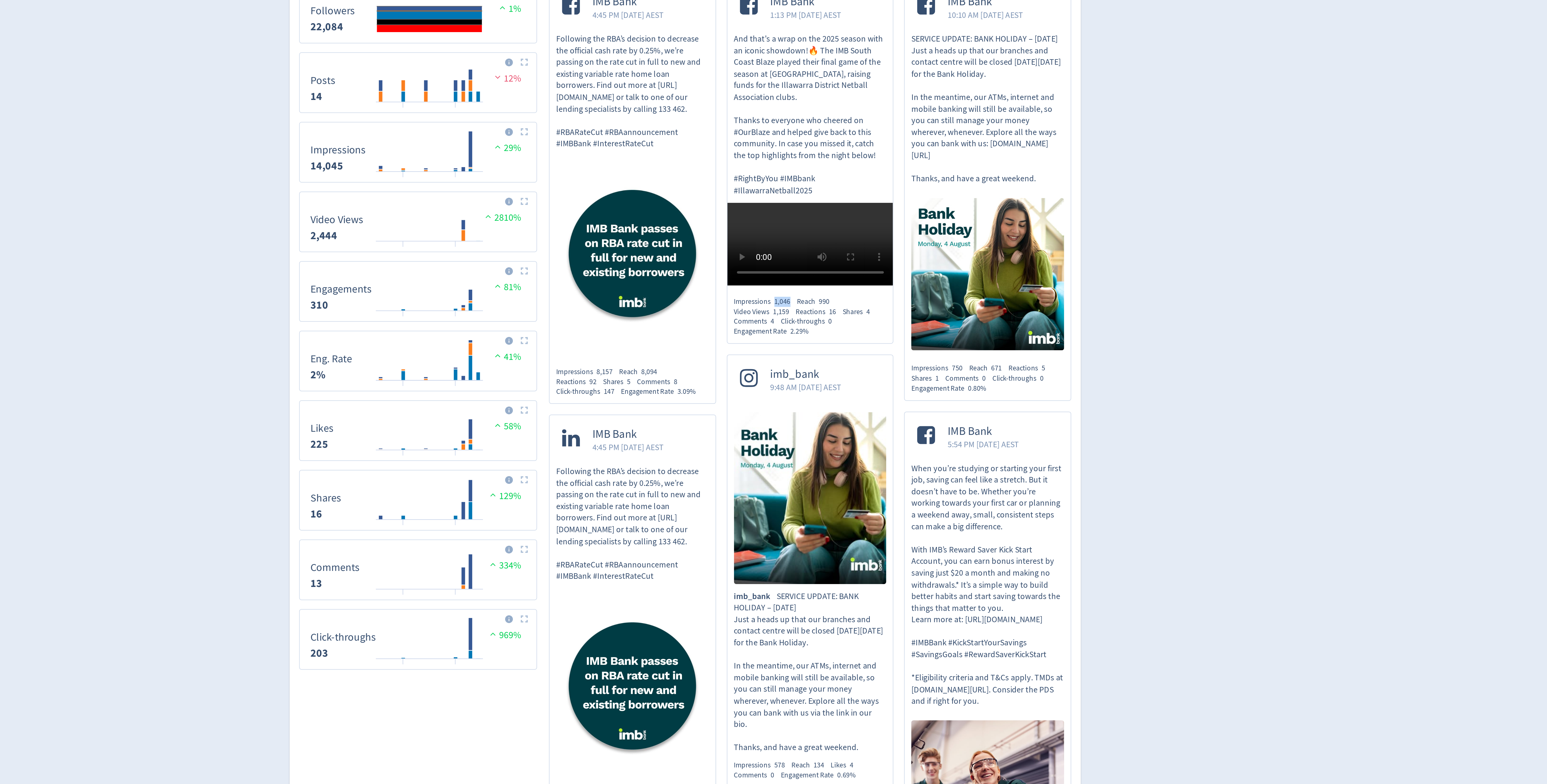
drag, startPoint x: 821, startPoint y: 293, endPoint x: 812, endPoint y: 293, distance: 9.0
click at [812, 202] on div "Impressions 1,046" at bounding box center [809, 199] width 28 height 4
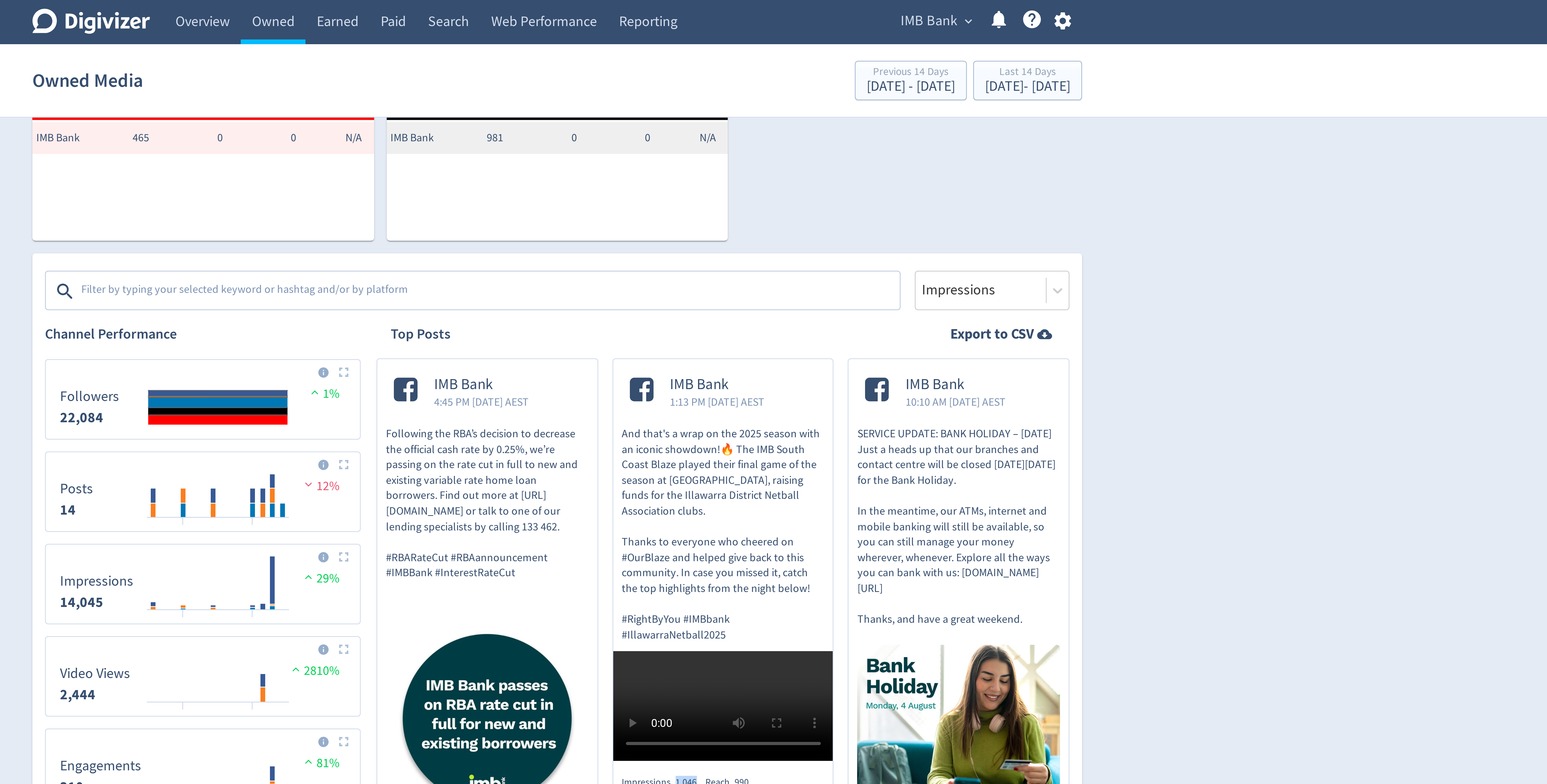
scroll to position [72, 0]
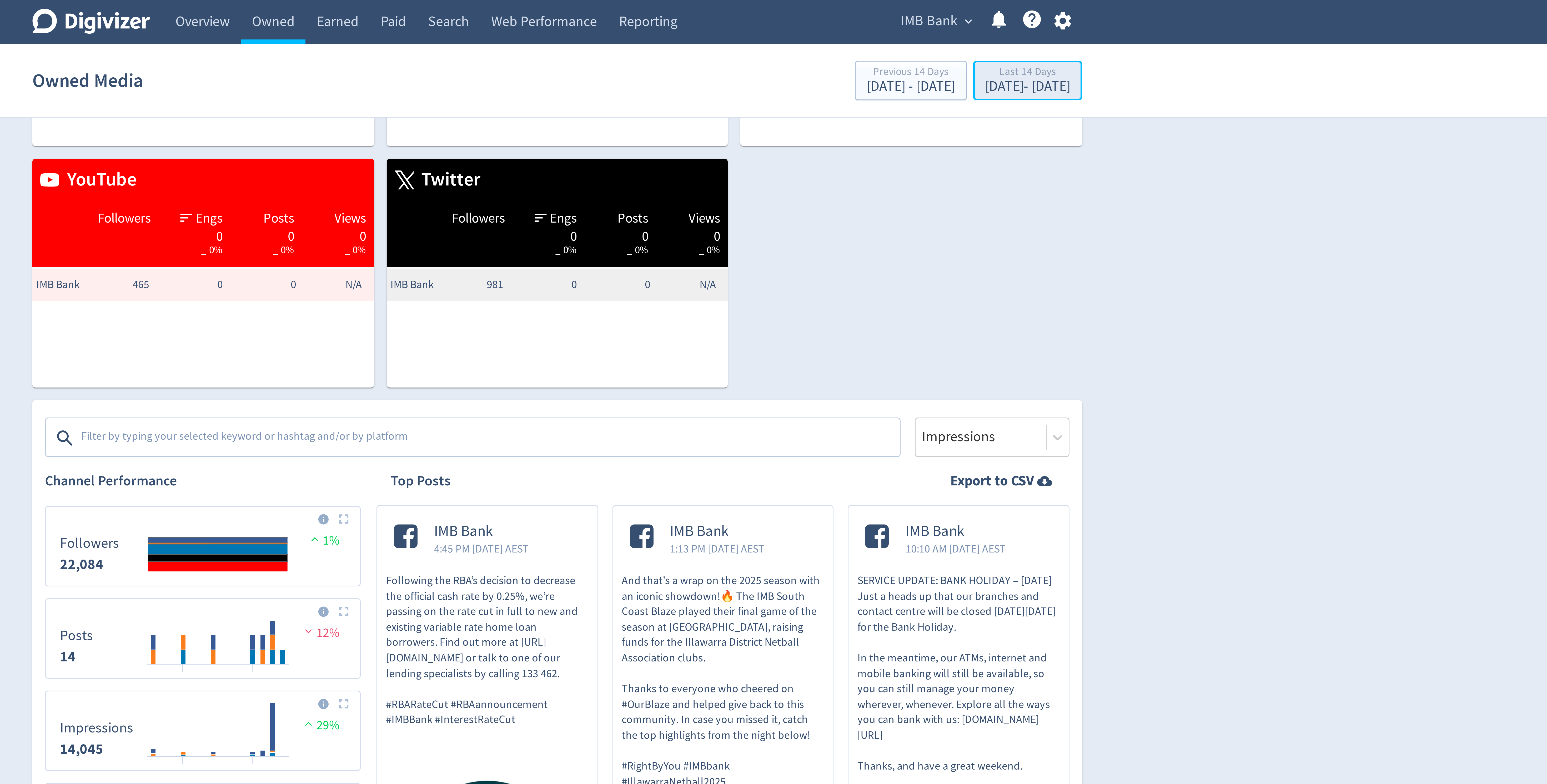
click at [917, 28] on div "[DATE] - [DATE]" at bounding box center [930, 29] width 28 height 5
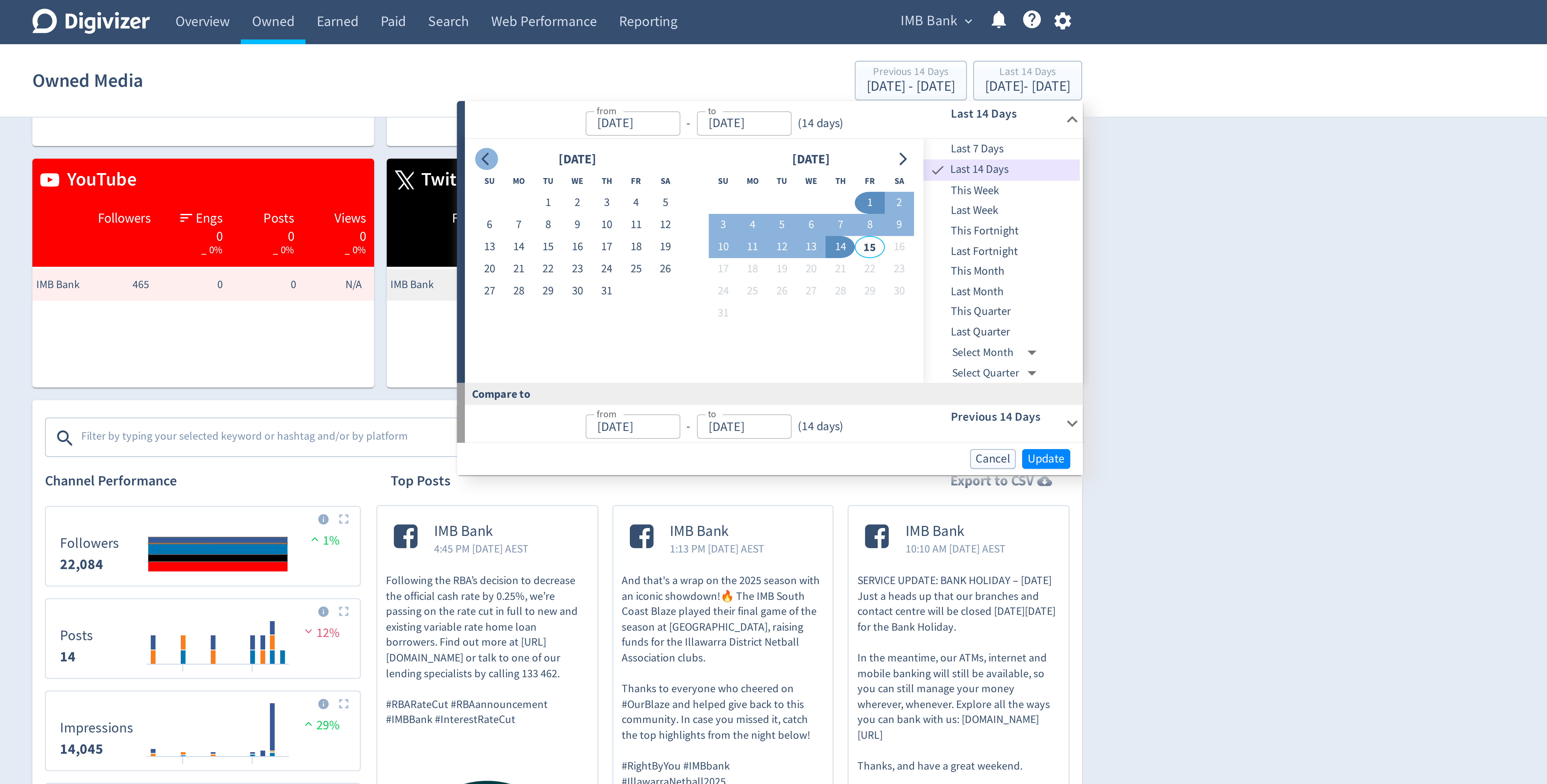
click at [750, 57] on button "Go to previous month" at bounding box center [750, 53] width 8 height 7
click at [750, 55] on button "Go to previous month" at bounding box center [750, 53] width 8 height 7
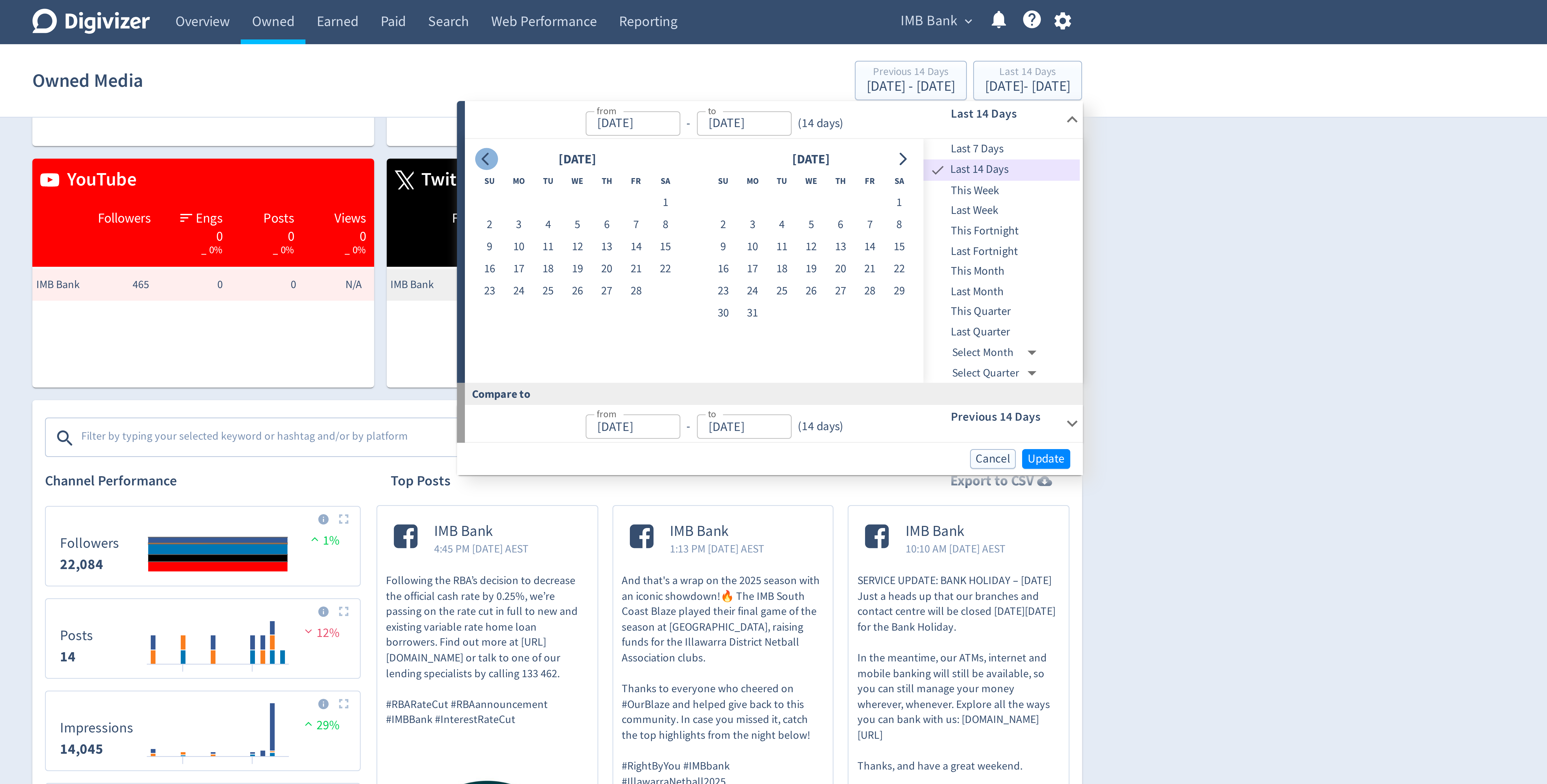
click at [749, 55] on button "Go to previous month" at bounding box center [750, 53] width 8 height 7
click at [780, 70] on button "1" at bounding box center [780, 68] width 9 height 7
type input "[DATE]"
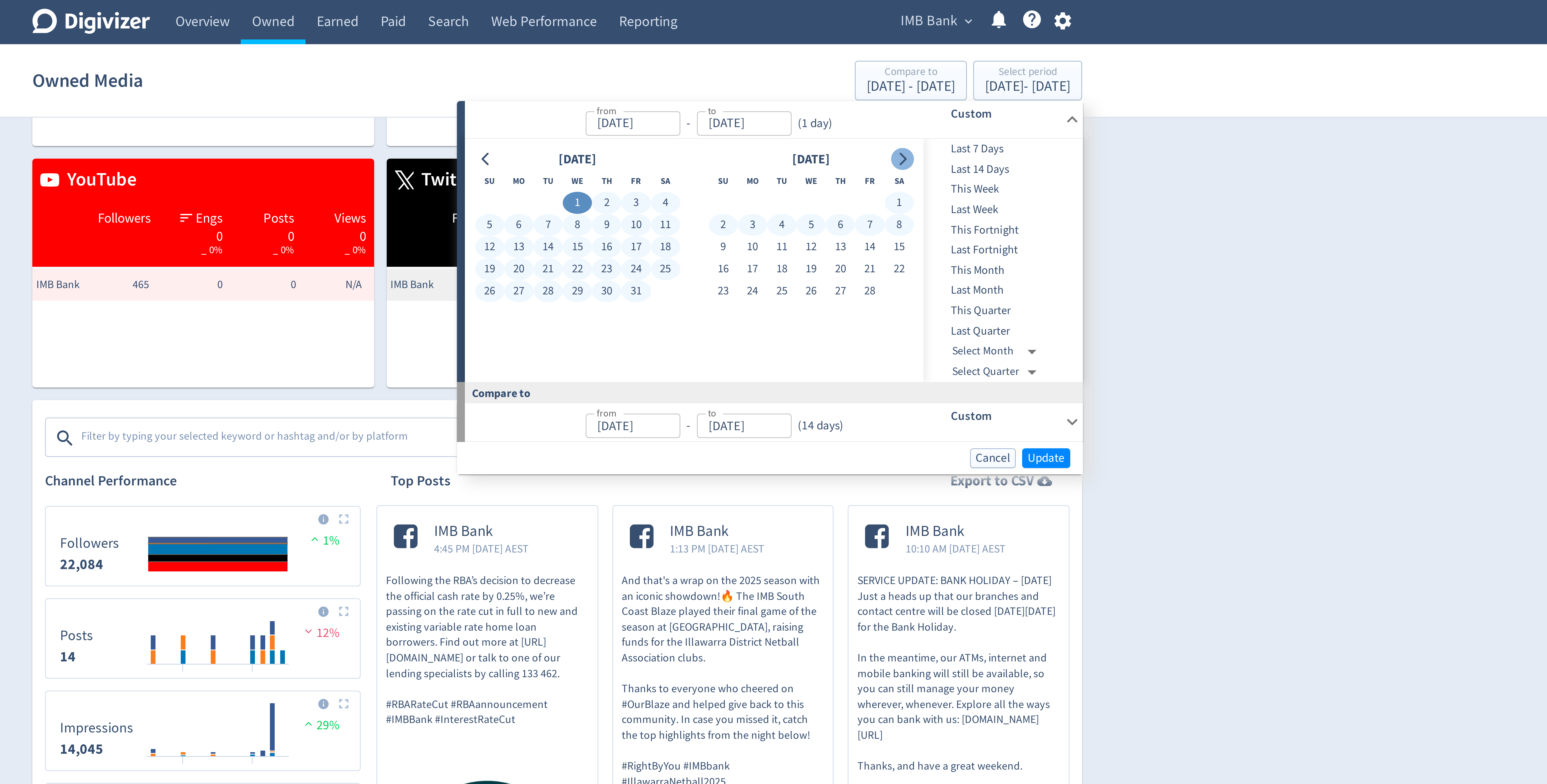
click at [890, 54] on icon "Go to next month" at bounding box center [889, 53] width 4 height 4
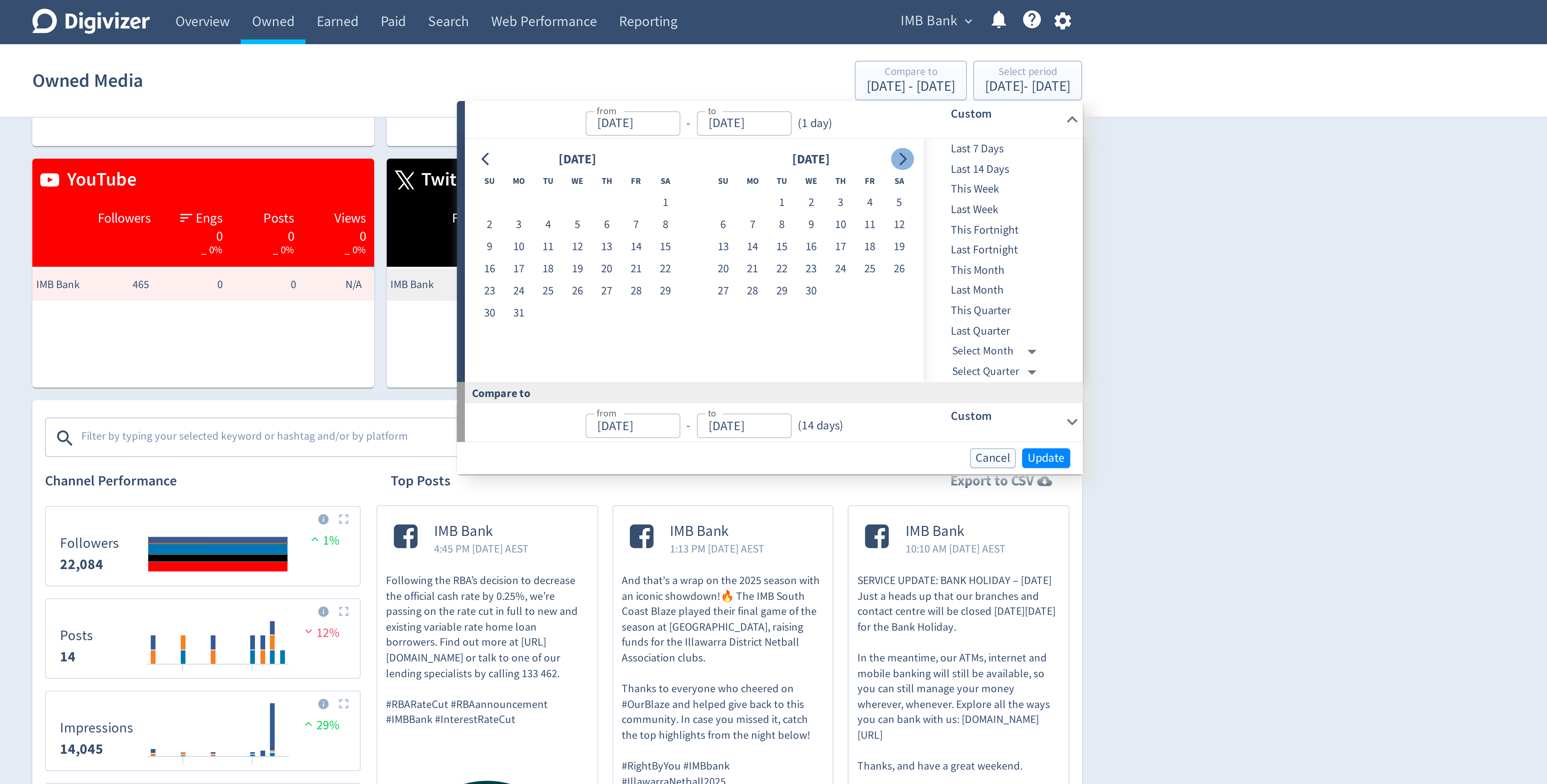
click at [890, 54] on icon "Go to next month" at bounding box center [889, 53] width 4 height 4
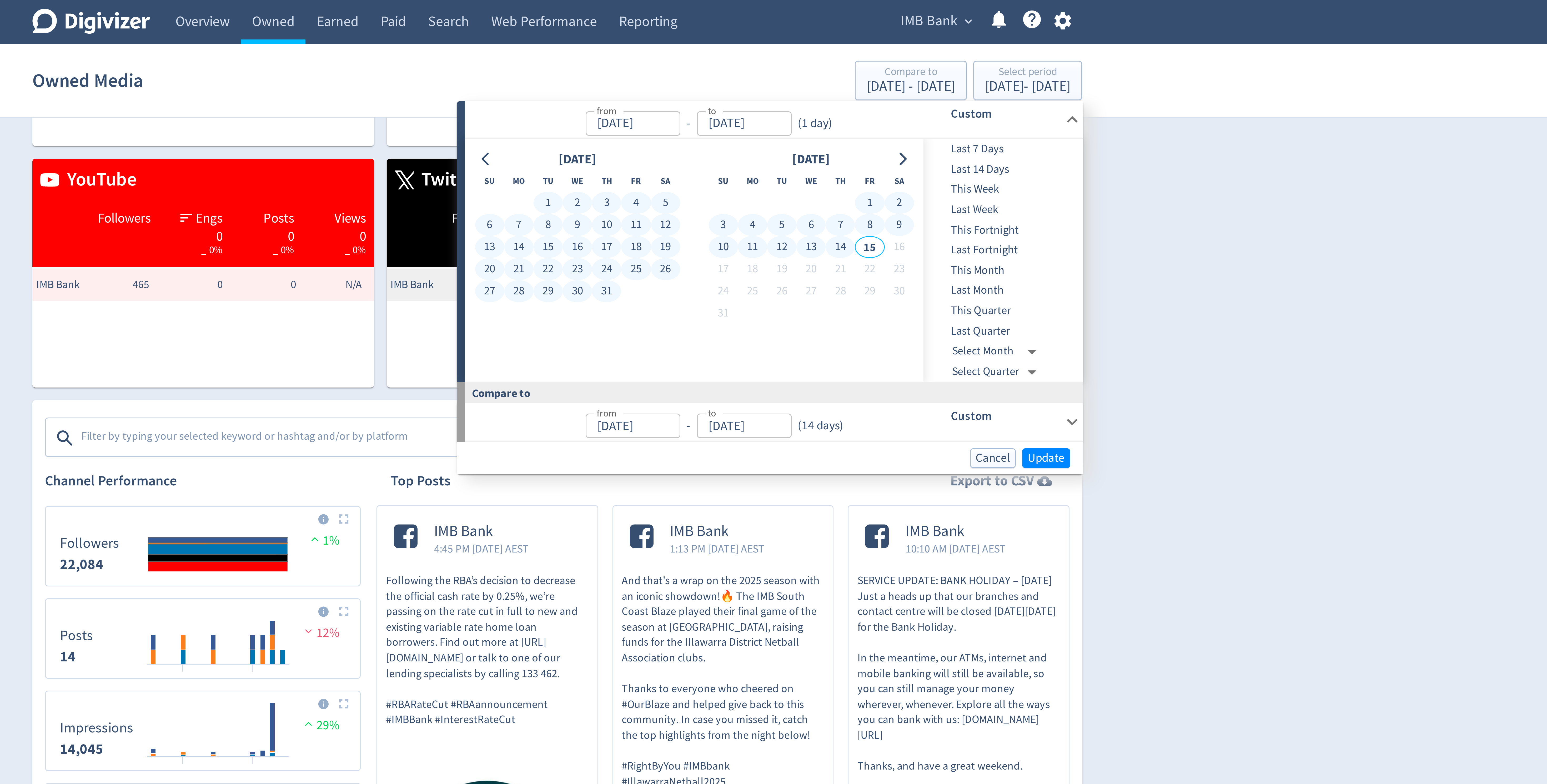
click at [868, 82] on button "14" at bounding box center [867, 82] width 9 height 7
type input "[DATE]"
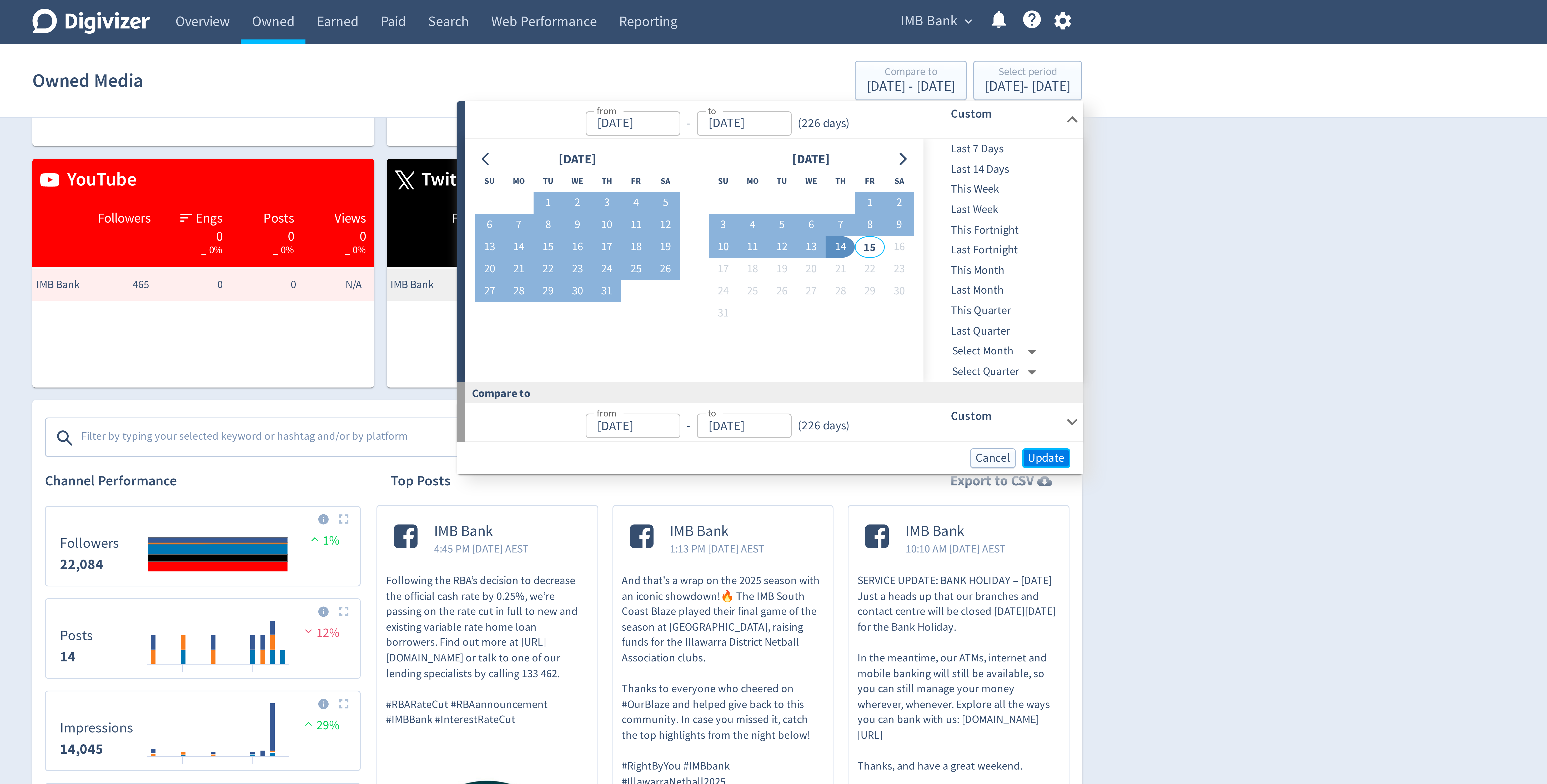
click at [935, 153] on span "Update" at bounding box center [936, 152] width 12 height 4
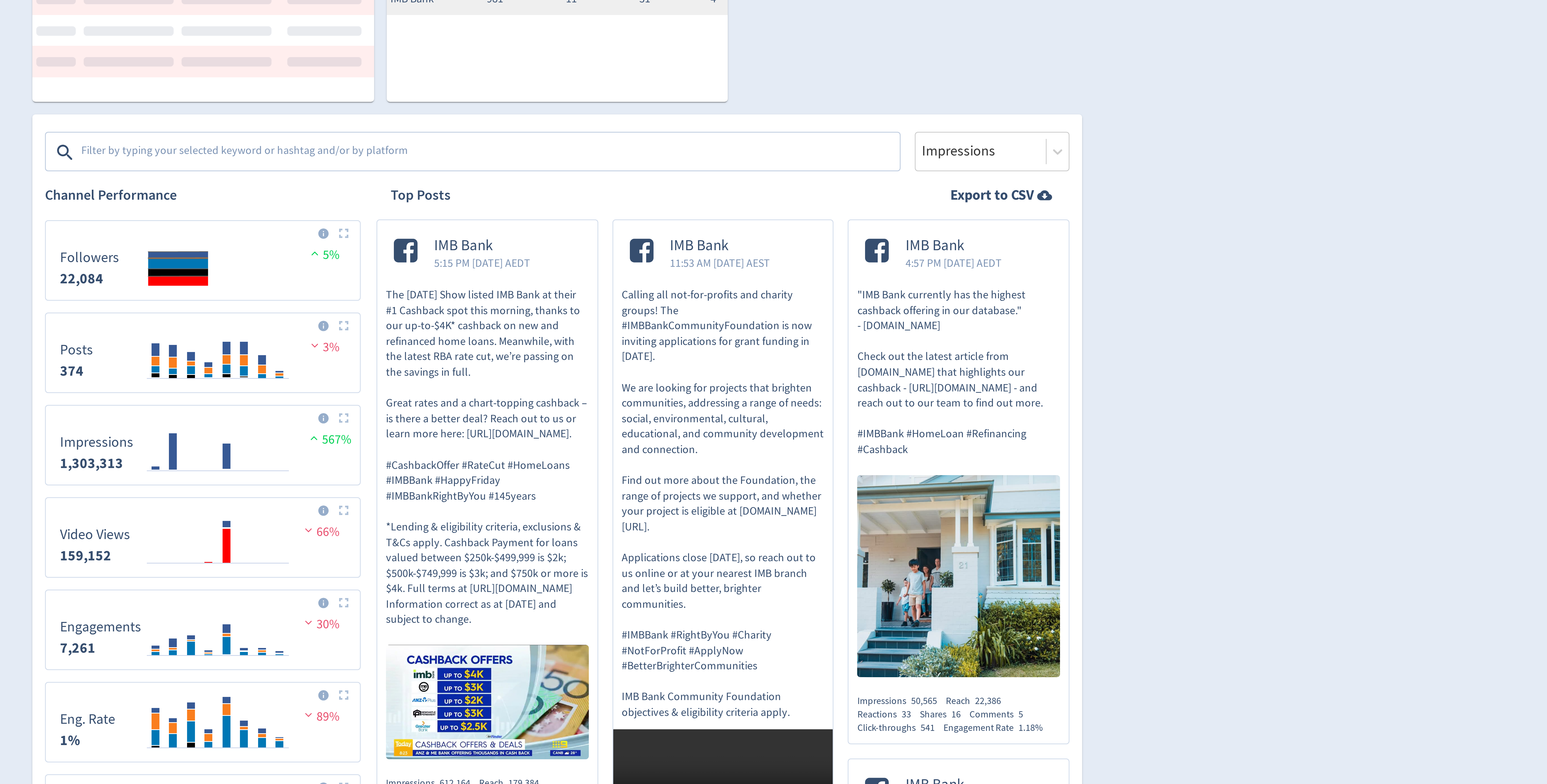
click at [690, 219] on textarea at bounding box center [751, 217] width 273 height 10
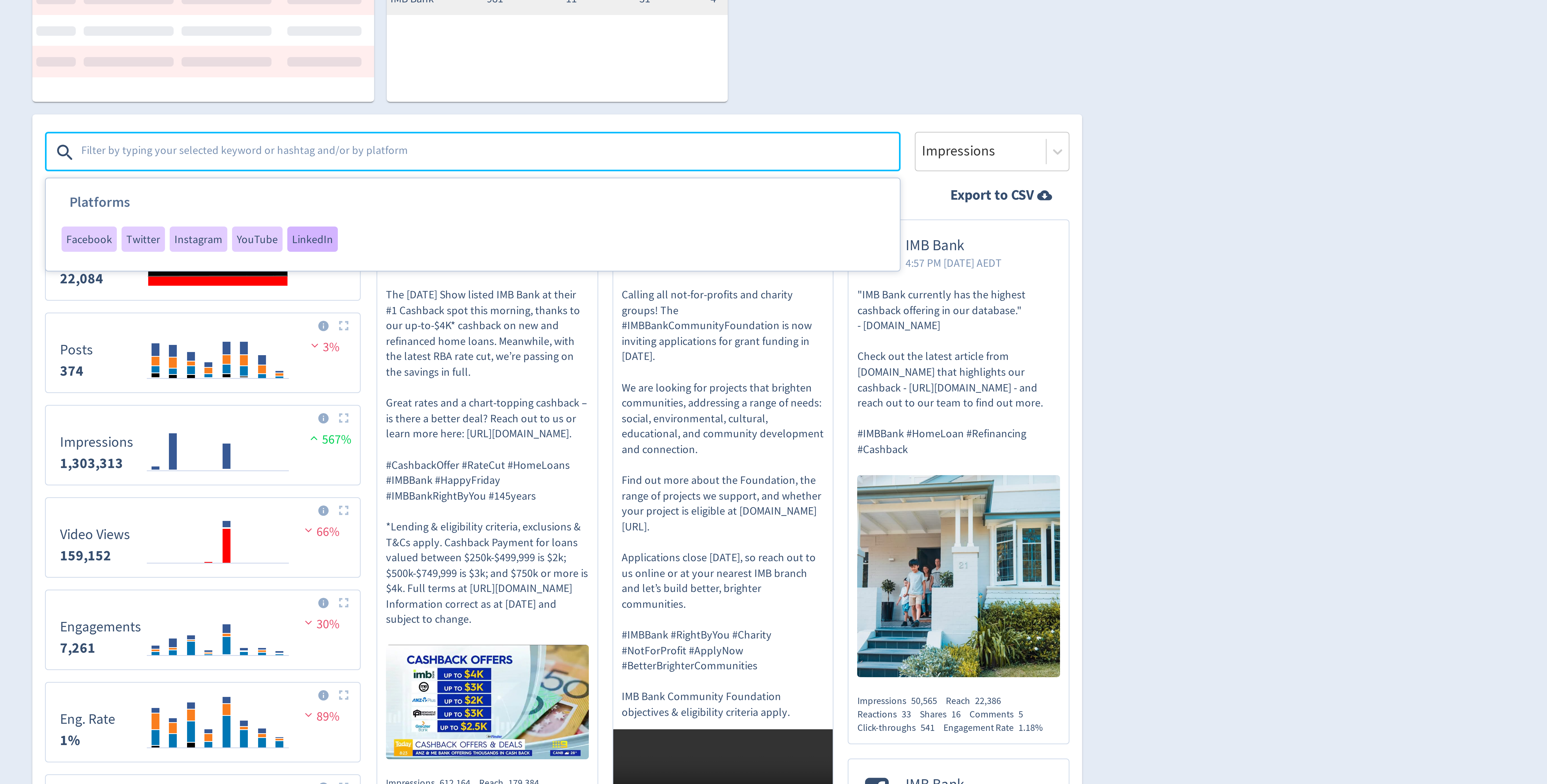
click at [688, 248] on span "LinkedIn" at bounding box center [691, 246] width 14 height 4
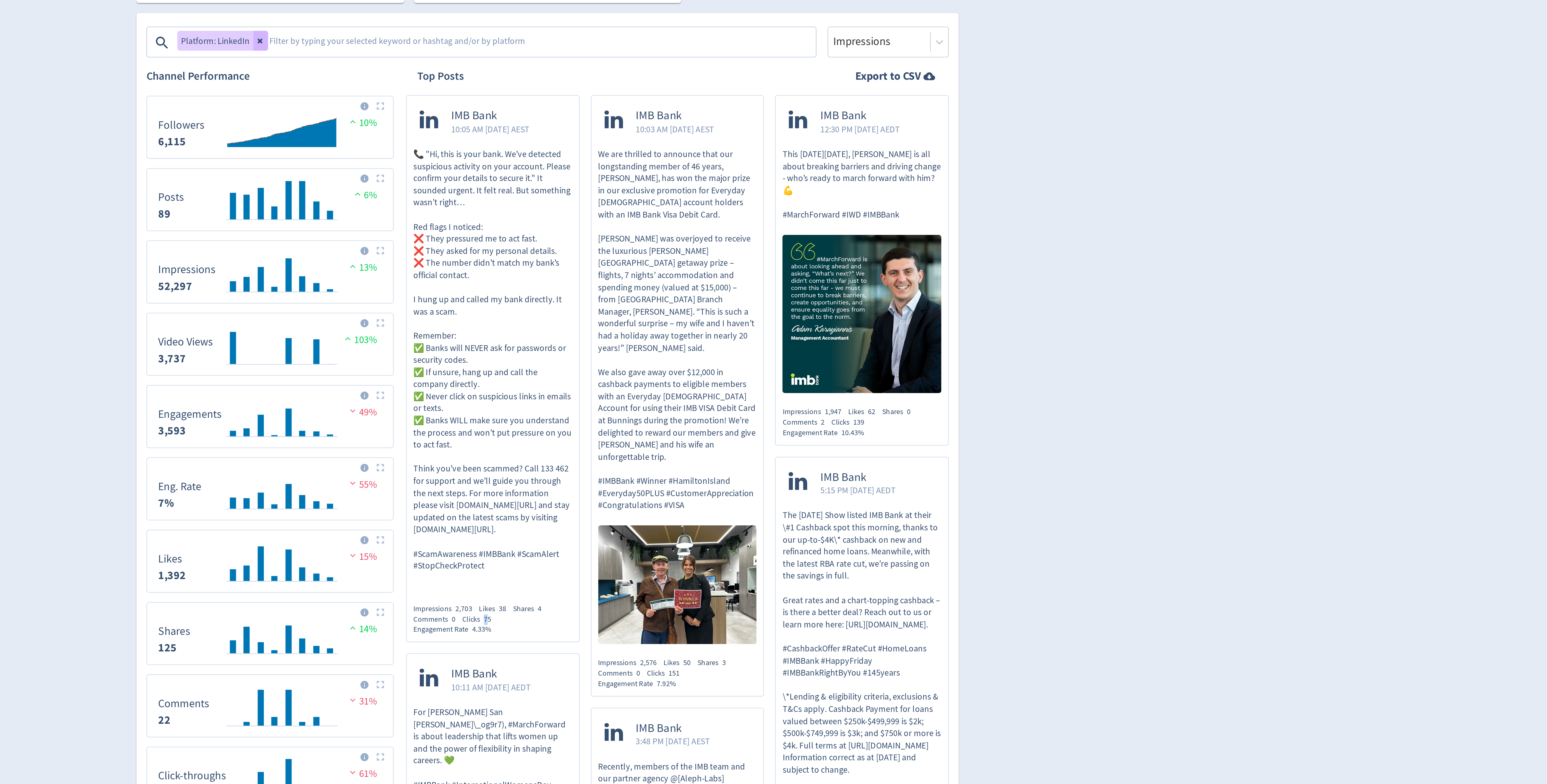
click at [750, 463] on span "75" at bounding box center [748, 463] width 3 height 4
